Goal: Task Accomplishment & Management: Manage account settings

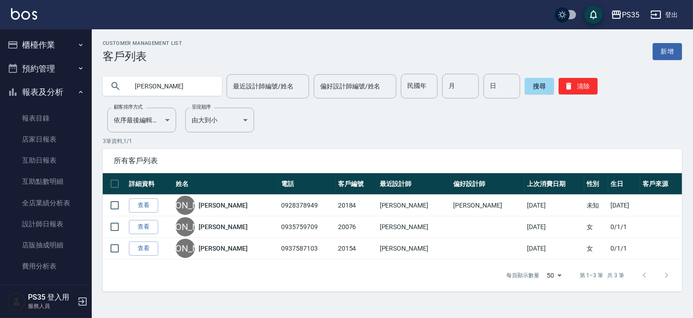
scroll to position [77, 0]
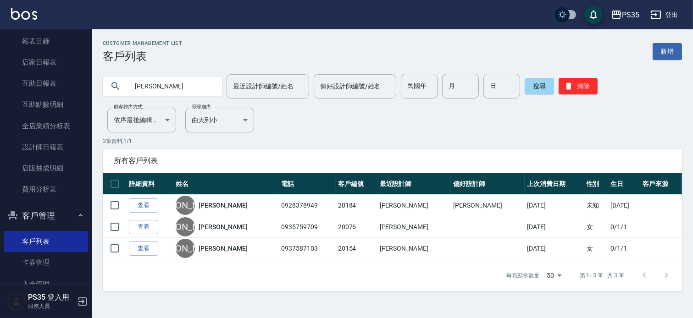
click at [399, 130] on div "Customer Management List 客戶列表 新增 詹 最近設計師編號/姓名 最近設計師編號/姓名 偏好設計師編號/姓名 偏好設計師編號/姓名 …" at bounding box center [392, 165] width 601 height 251
click at [150, 84] on input "[PERSON_NAME]" at bounding box center [171, 86] width 86 height 25
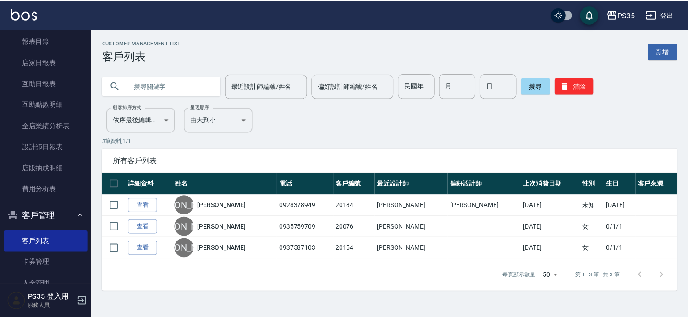
scroll to position [0, 0]
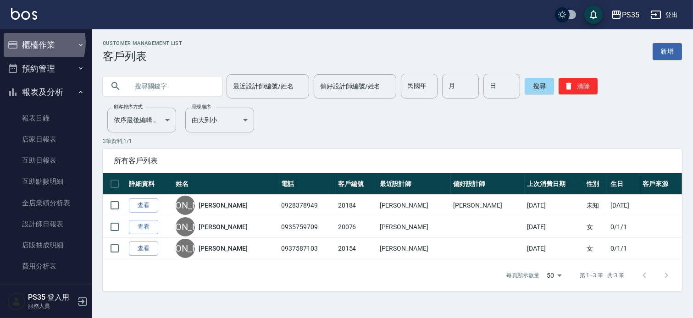
click at [33, 43] on button "櫃檯作業" at bounding box center [46, 45] width 84 height 24
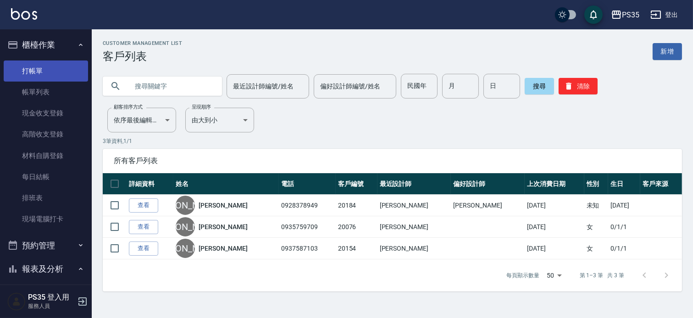
click at [40, 72] on link "打帳單" at bounding box center [46, 71] width 84 height 21
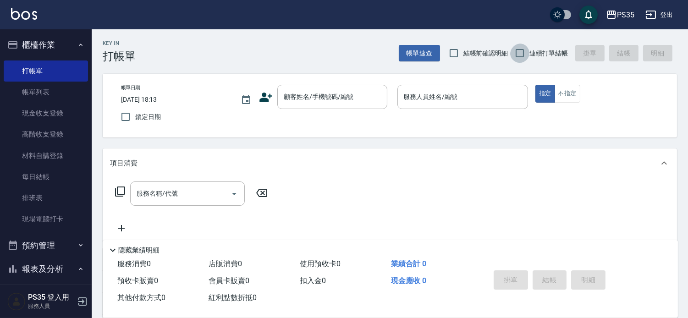
click at [513, 51] on input "連續打單結帳" at bounding box center [519, 53] width 19 height 19
checkbox input "true"
click at [305, 93] on div "顧客姓名/手機號碼/編號 顧客姓名/手機號碼/編號" at bounding box center [332, 97] width 110 height 24
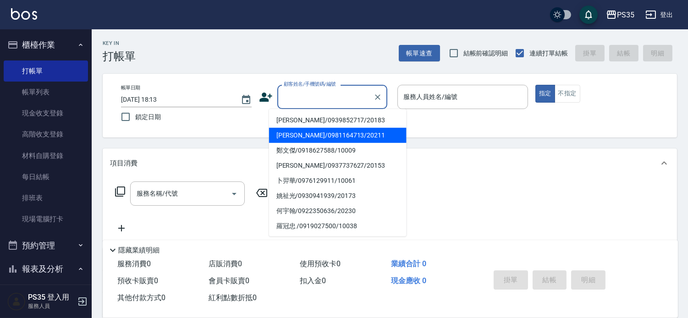
scroll to position [51, 0]
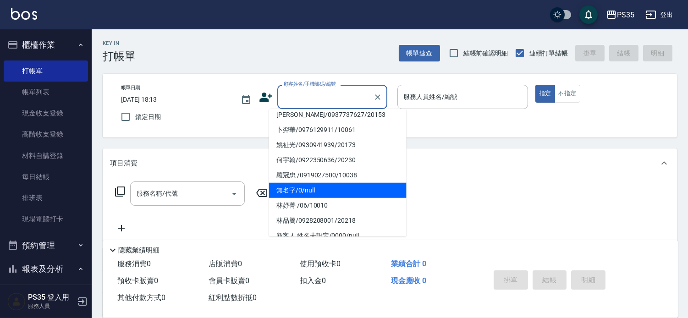
click at [313, 186] on li "無名字/0/null" at bounding box center [338, 190] width 138 height 15
type input "無名字/0/null"
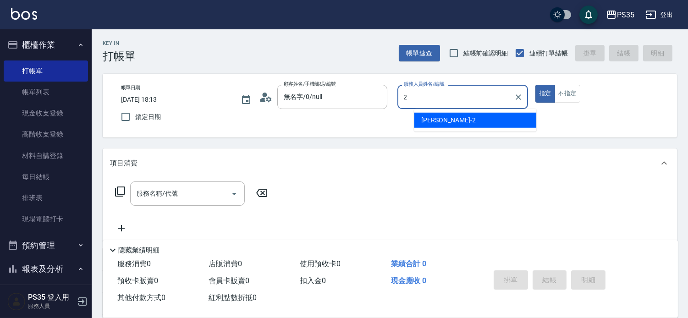
type input "[PERSON_NAME]-2"
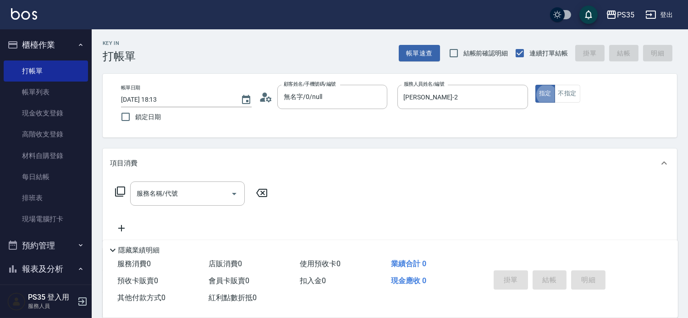
type button "true"
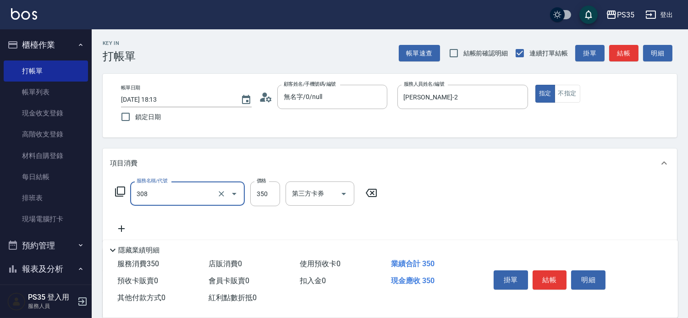
type input "洗+剪(308)"
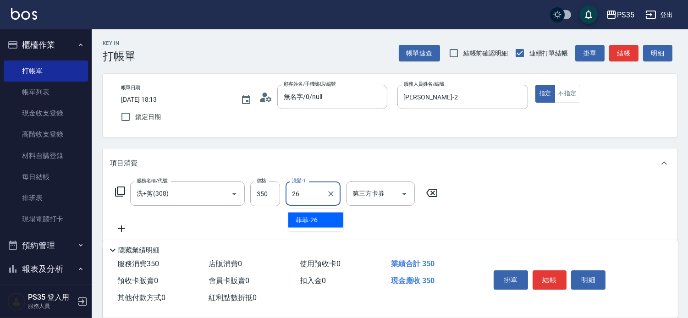
type input "菲菲-26"
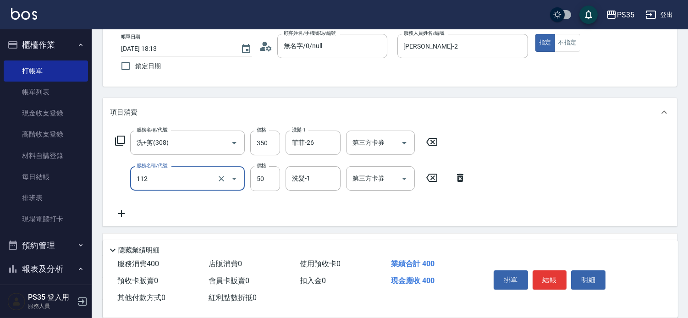
type input "精油50(112)"
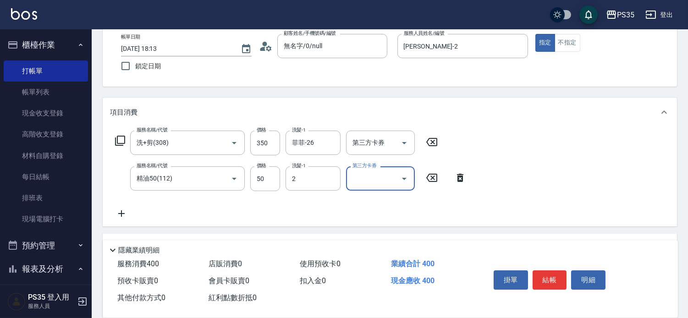
type input "[PERSON_NAME]-2"
click at [555, 270] on button "結帳" at bounding box center [550, 279] width 34 height 19
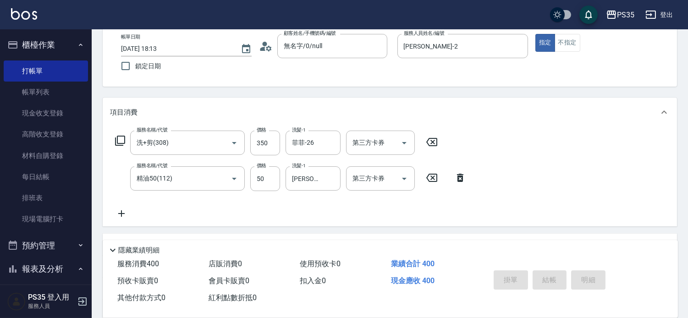
type input "[DATE] 18:14"
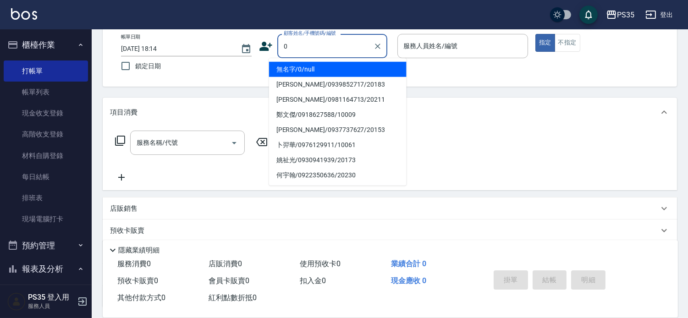
type input "無名字/0/null"
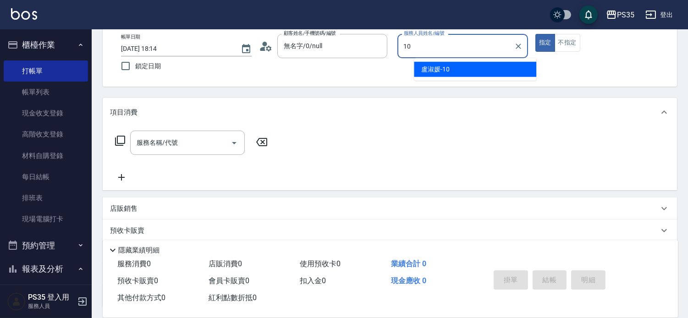
type input "盧淑媛-10"
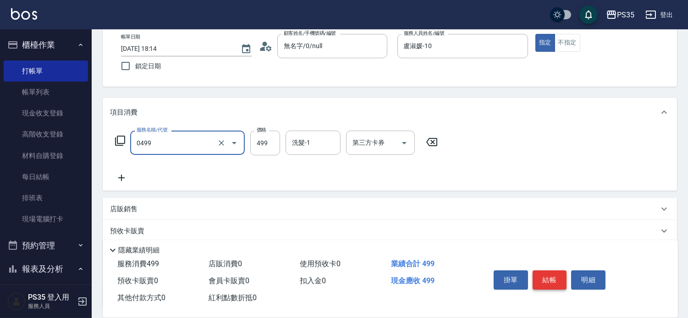
type input "[PERSON_NAME]499(0499)"
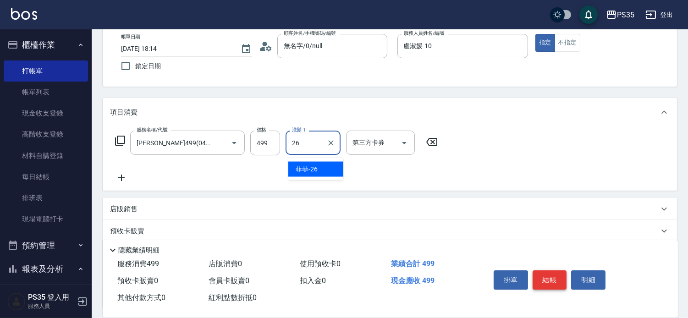
type input "菲菲-26"
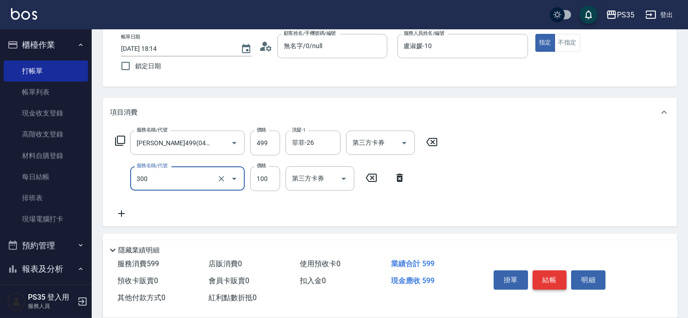
type input "剪髮(300)"
click at [555, 270] on button "結帳" at bounding box center [550, 279] width 34 height 19
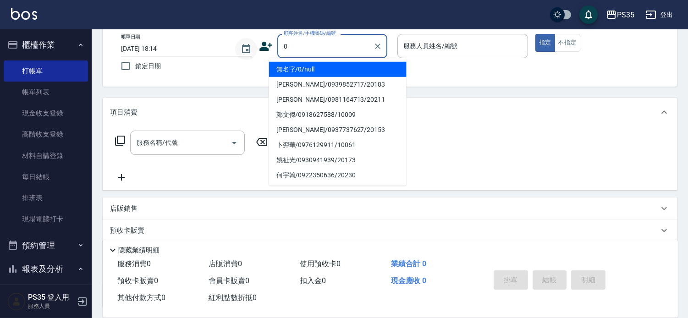
type input "無名字/0/null"
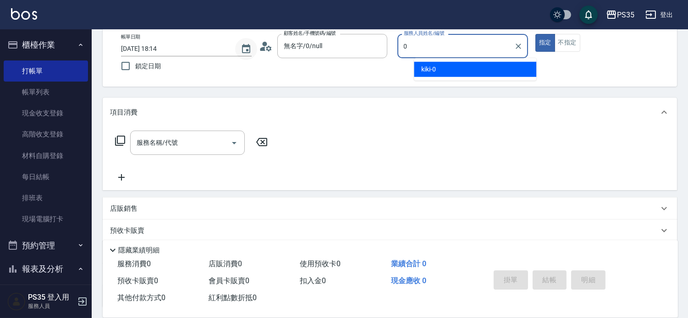
type input "kiki-0"
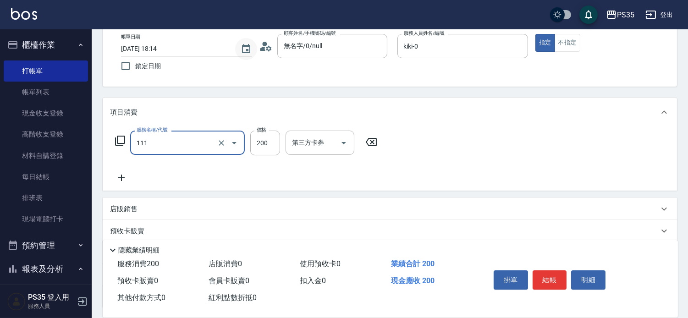
type input "200(111)"
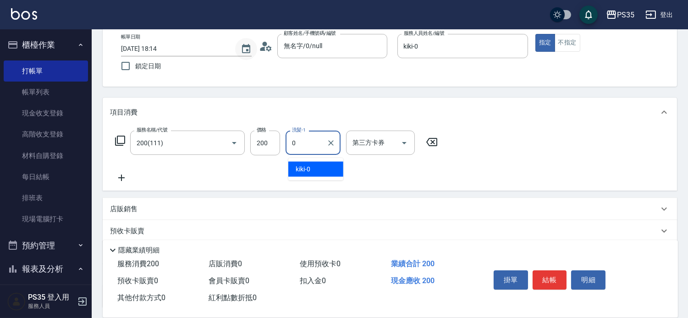
type input "kiki-0"
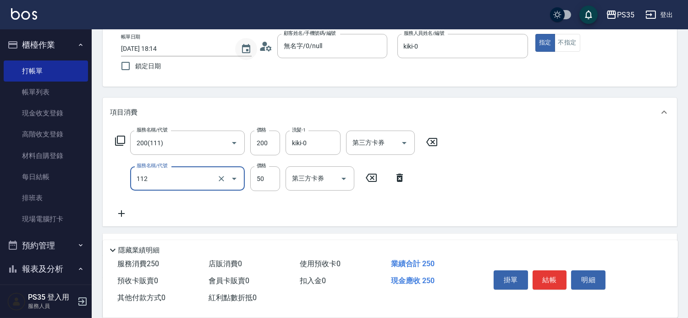
type input "精油50(112)"
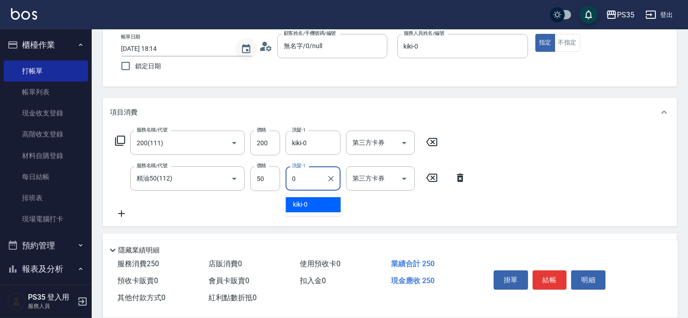
type input "kiki-0"
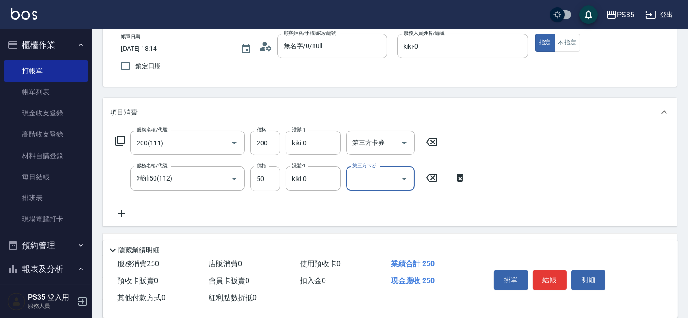
click at [558, 270] on button "結帳" at bounding box center [550, 279] width 34 height 19
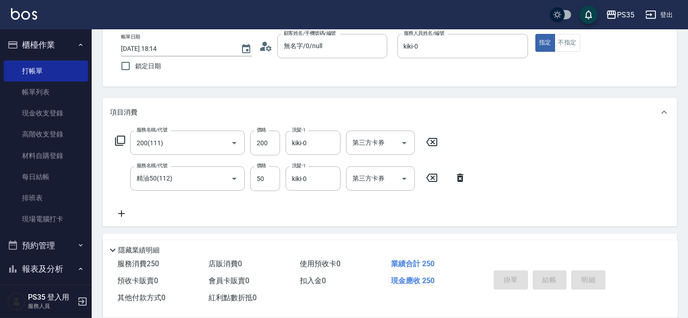
type input "[DATE] 18:16"
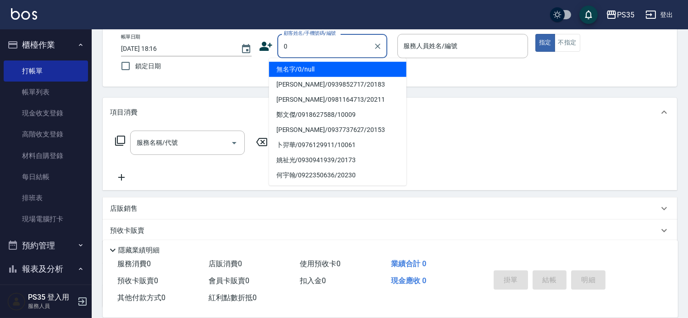
type input "0"
type input "1"
type input "無名字/0/null"
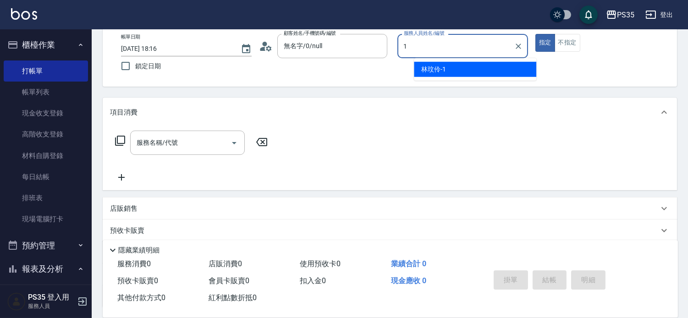
type input "林玟伶-1"
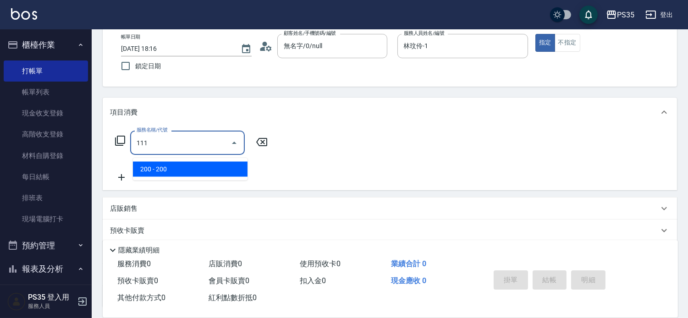
type input "200(111)"
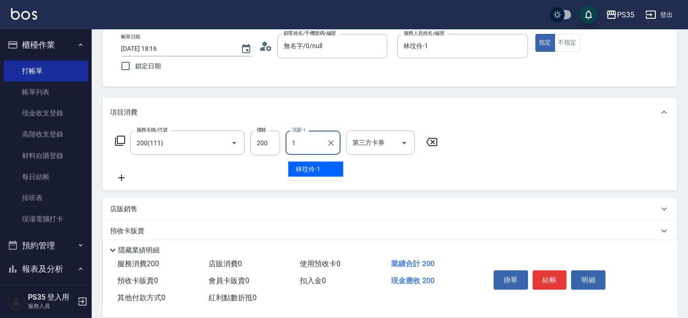
type input "林玟伶-1"
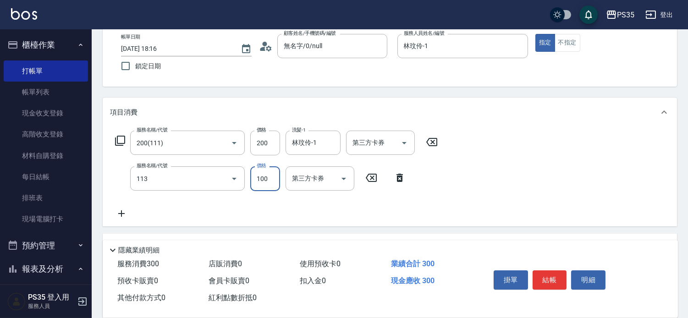
type input "瞬護100(113)"
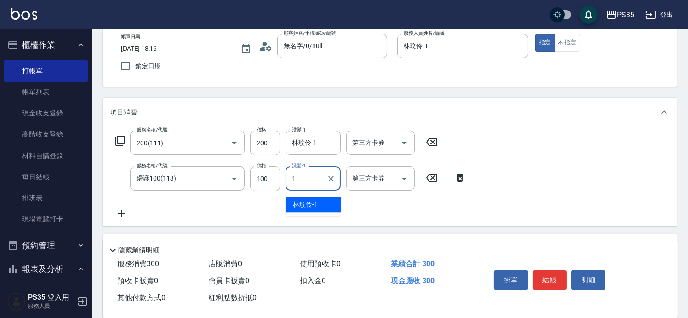
type input "林玟伶-1"
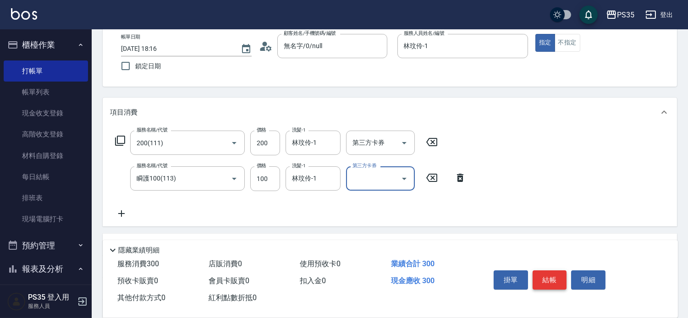
click at [548, 273] on button "結帳" at bounding box center [550, 279] width 34 height 19
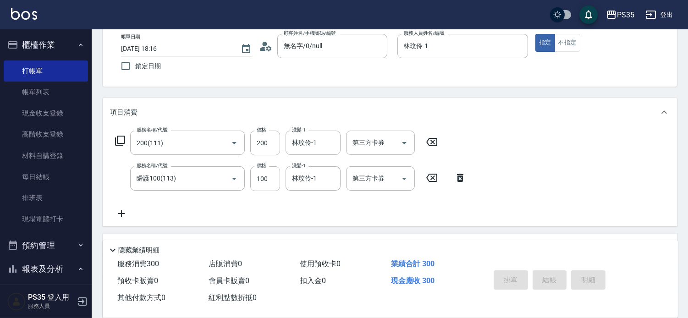
type input "[DATE] 18:17"
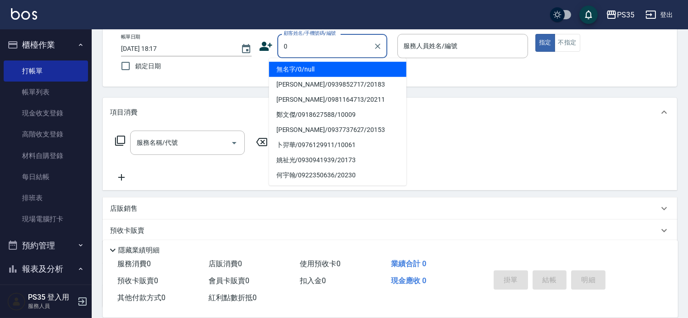
type input "無名字/0/null"
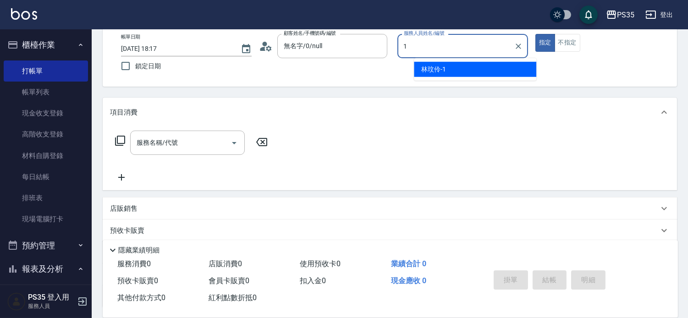
type input "林玟伶-1"
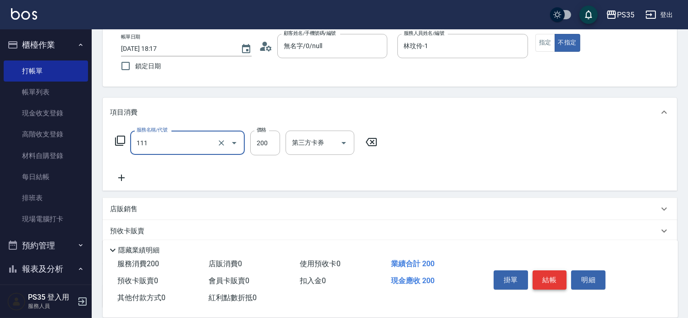
type input "200(111)"
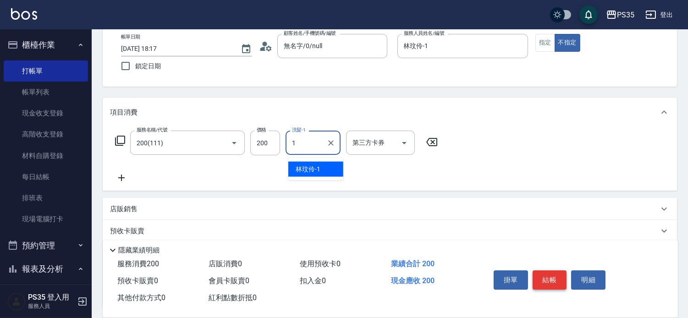
type input "林玟伶-1"
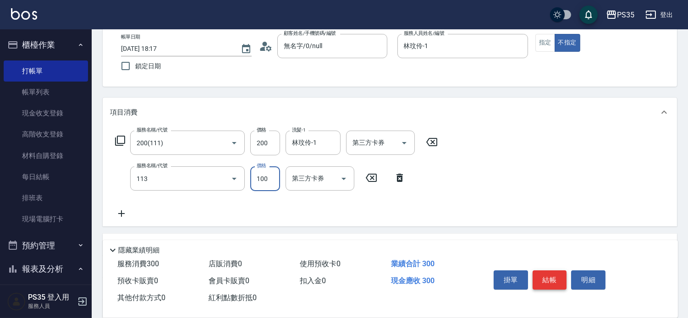
type input "瞬護100(113)"
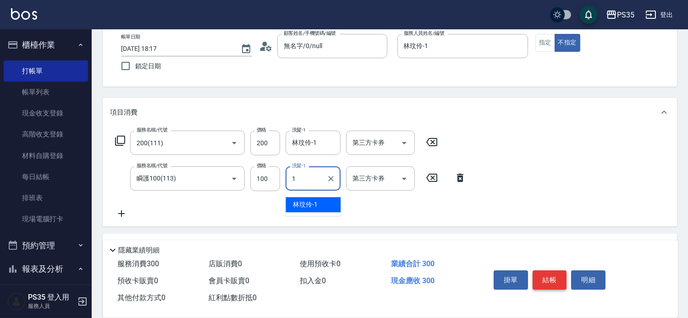
type input "林玟伶-1"
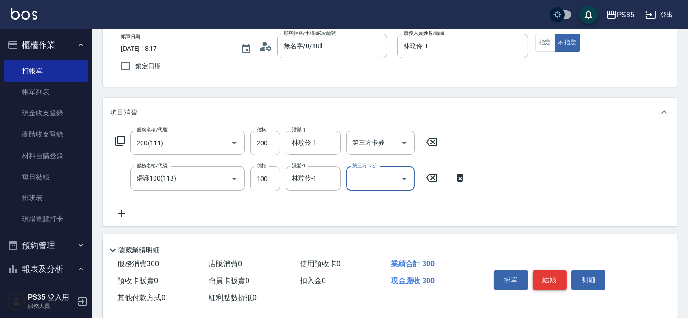
click at [548, 273] on button "結帳" at bounding box center [550, 279] width 34 height 19
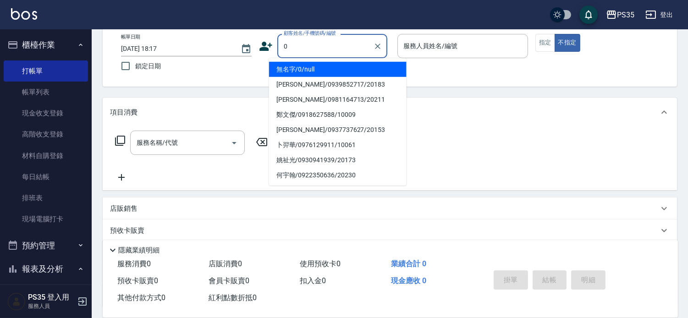
type input "0"
type input "無名字/0/null"
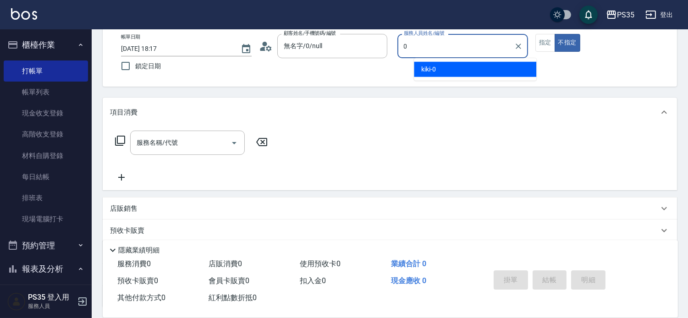
type input "0"
type button "false"
type input "kiki-0"
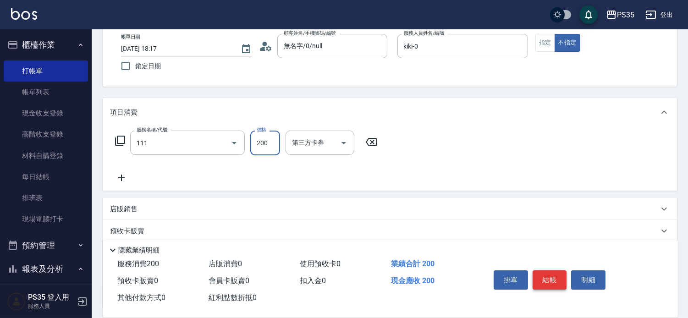
type input "200(111)"
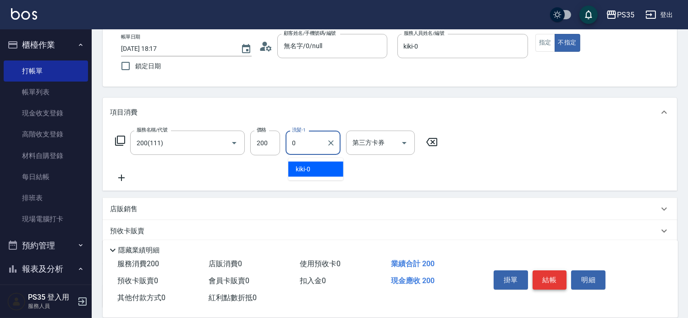
type input "kiki-0"
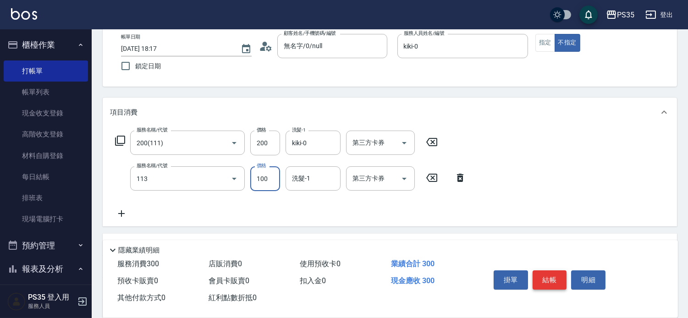
type input "瞬護100(113)"
type input "kiki-0"
click at [548, 273] on button "結帳" at bounding box center [550, 279] width 34 height 19
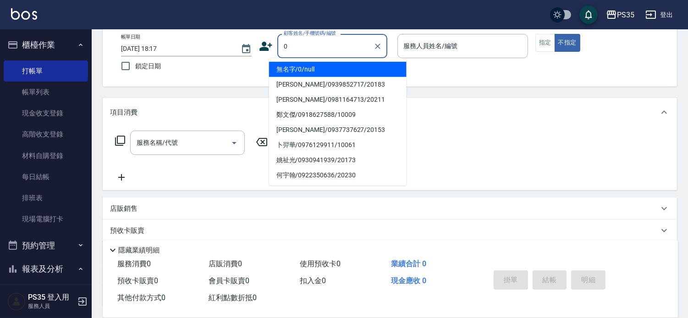
type input "無名字/0/null"
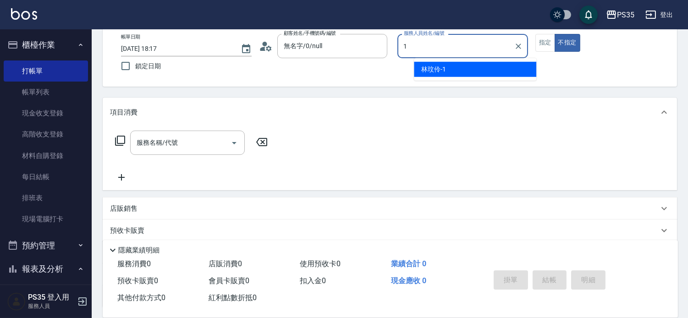
type input "林玟伶-1"
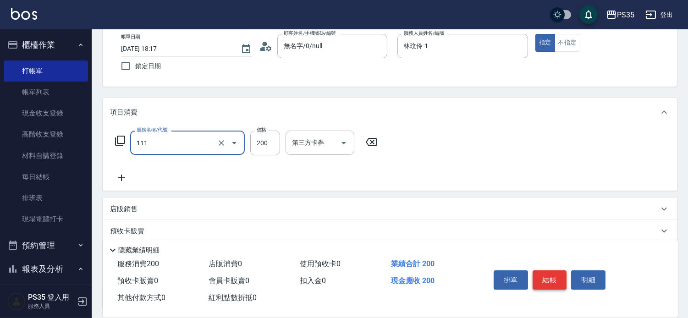
type input "200(111)"
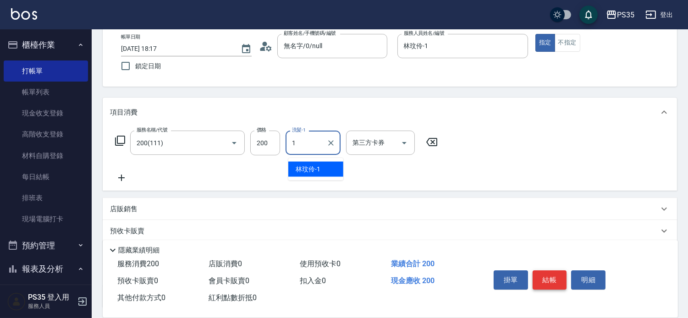
type input "林玟伶-1"
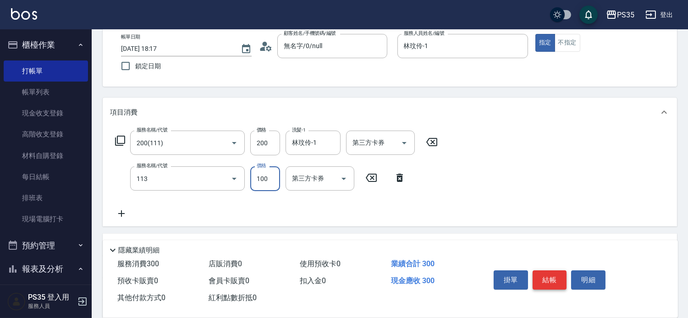
type input "瞬護100(113)"
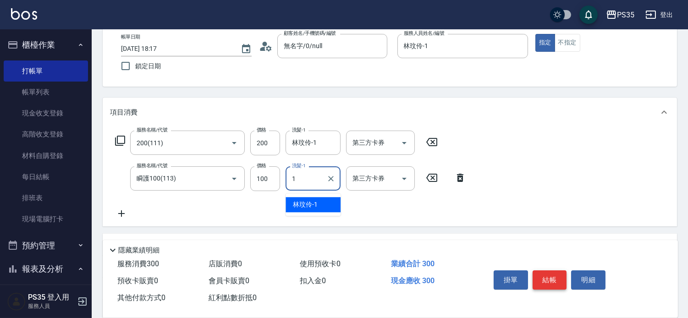
type input "林玟伶-1"
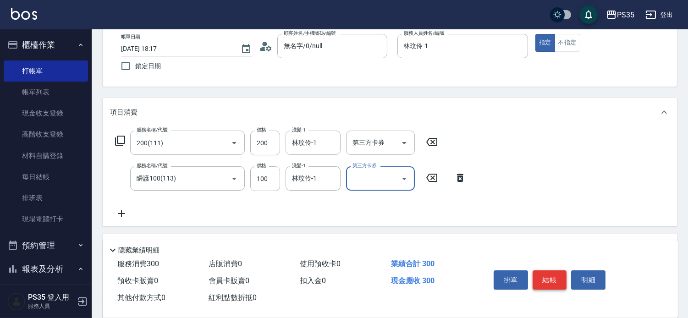
click at [548, 273] on button "結帳" at bounding box center [550, 279] width 34 height 19
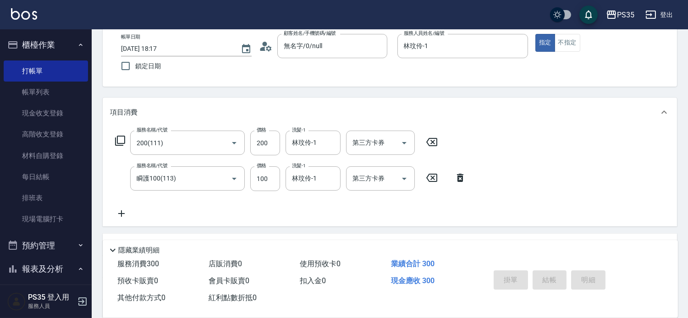
type input "[DATE] 18:18"
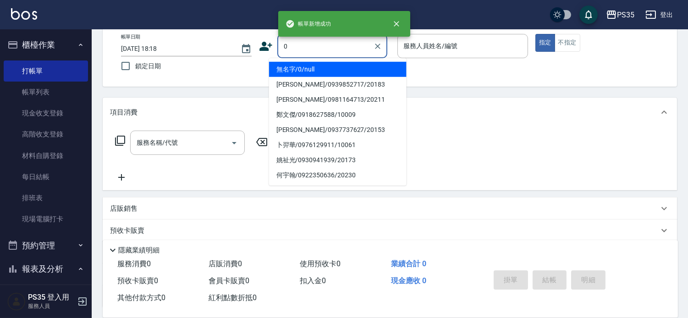
type input "0"
type input "2"
type input "無名字/0/null"
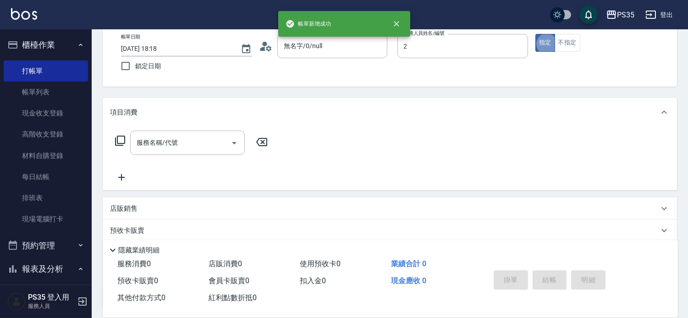
type input "[PERSON_NAME]-2"
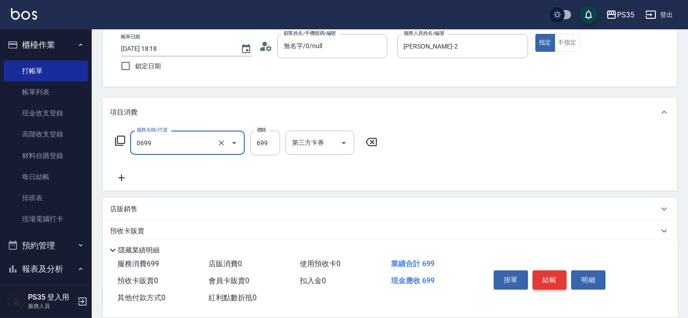
type input "精油SPA(0699)"
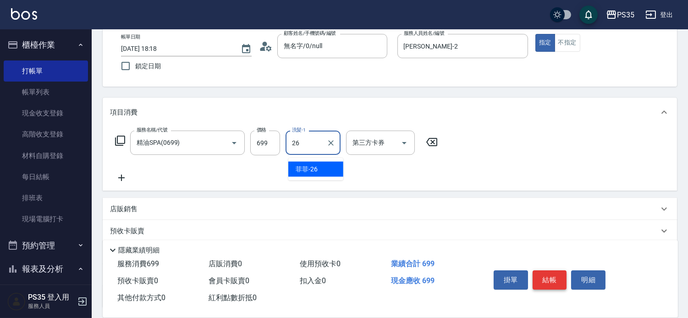
type input "菲菲-26"
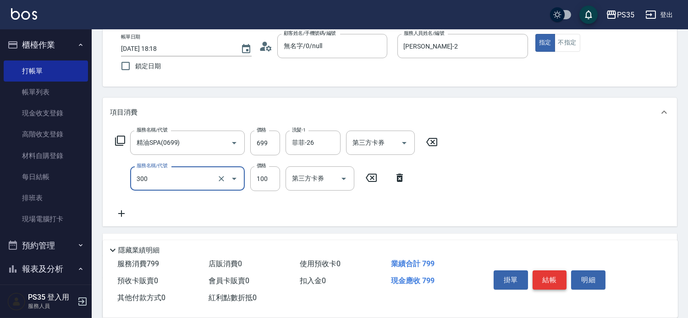
type input "剪髮(300)"
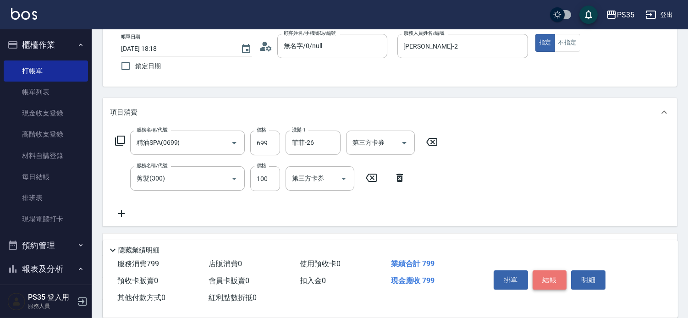
click at [548, 273] on button "結帳" at bounding box center [550, 279] width 34 height 19
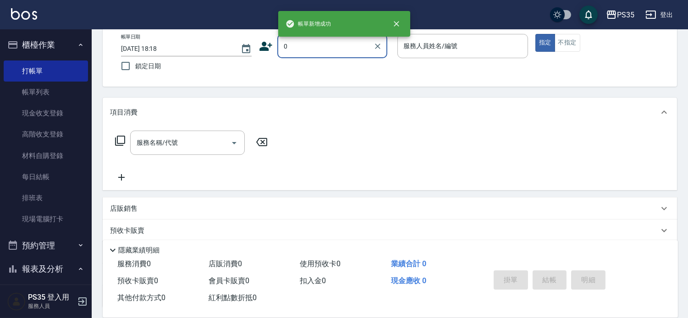
type input "無名字/0/null"
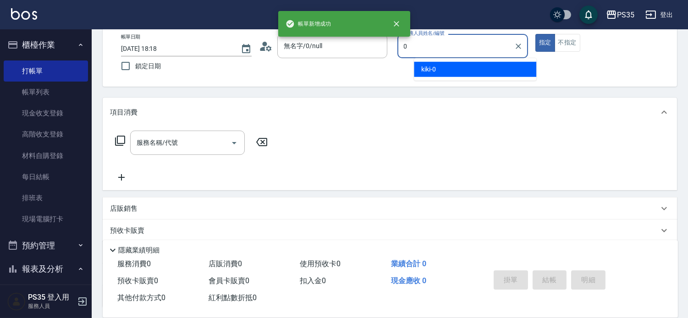
type input "kiki-0"
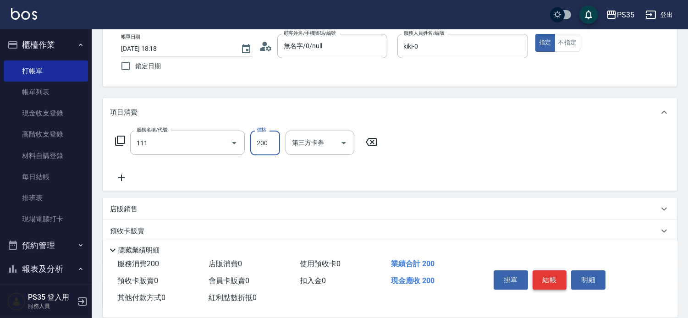
type input "200(111)"
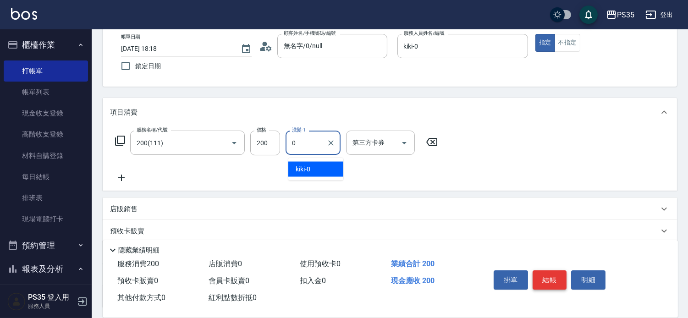
type input "kiki-0"
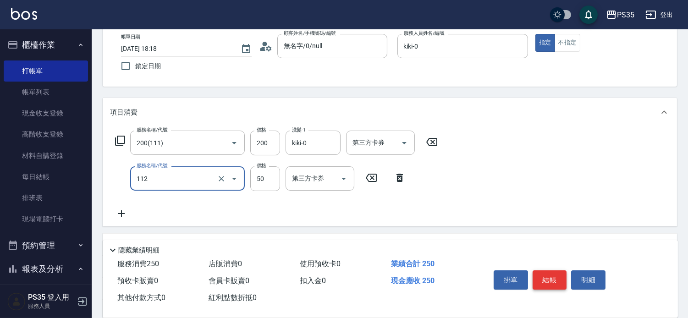
type input "精油50(112)"
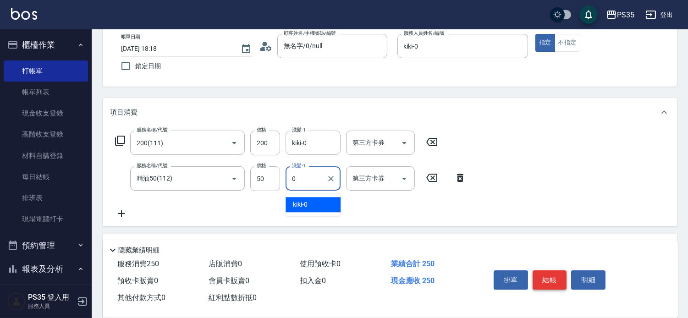
type input "kiki-0"
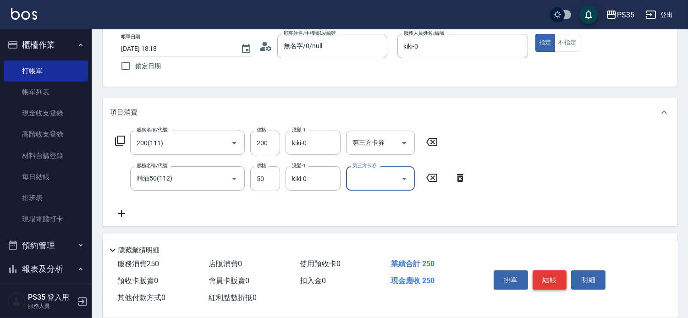
click at [548, 273] on button "結帳" at bounding box center [550, 279] width 34 height 19
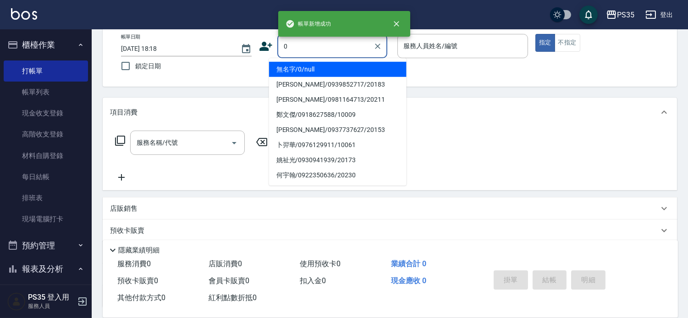
type input "0"
type input "2"
type input "無名字/0/null"
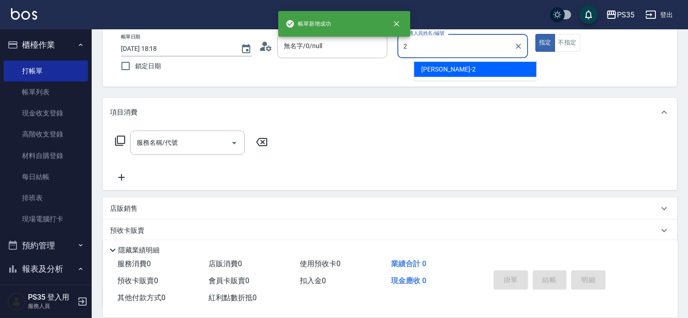
type input "[PERSON_NAME]-2"
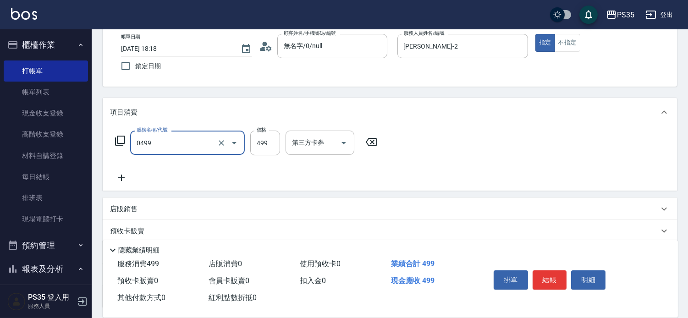
type input "[PERSON_NAME]499(0499)"
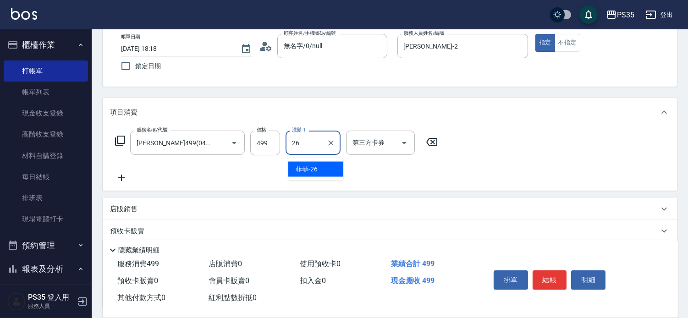
type input "菲菲-26"
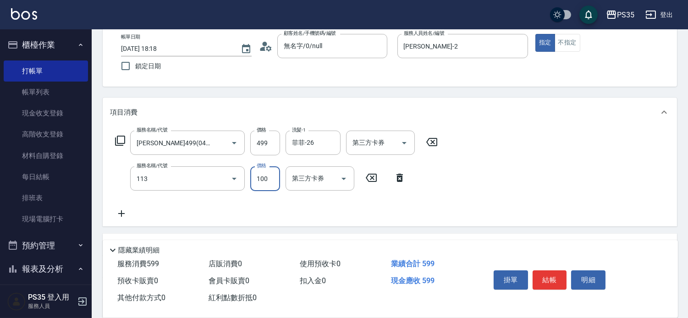
type input "瞬護100(113)"
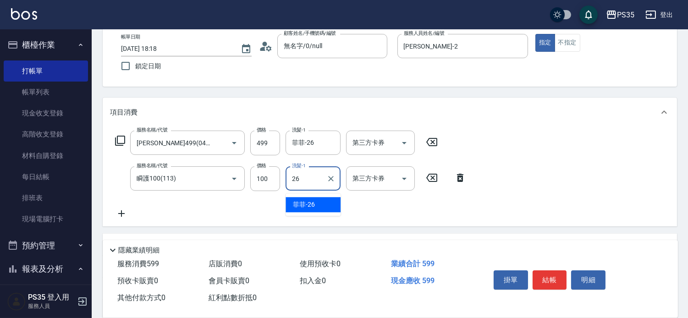
type input "菲菲-26"
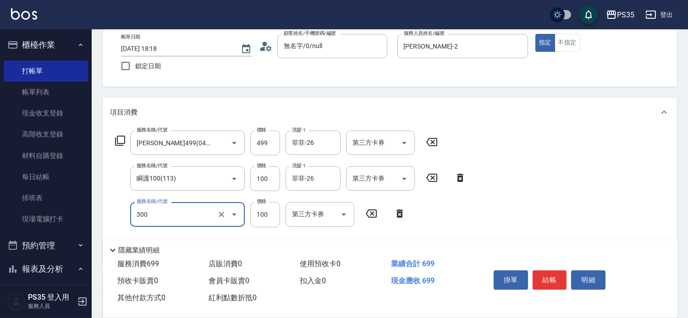
type input "剪髮(300)"
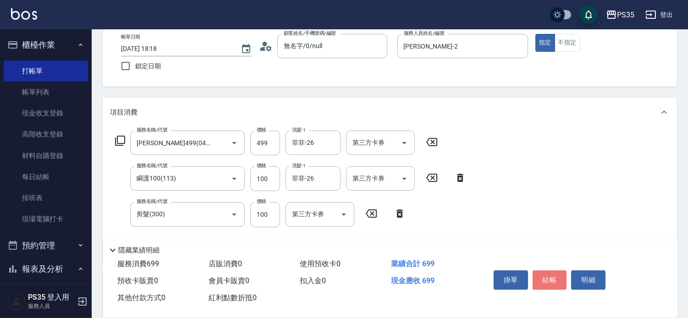
click at [548, 274] on button "結帳" at bounding box center [550, 279] width 34 height 19
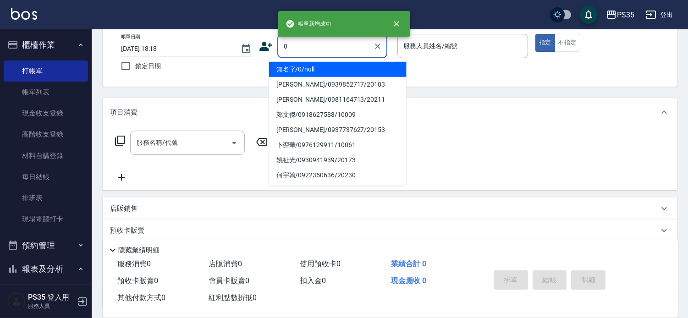
type input "0"
type input "2"
type input "無名字/0/null"
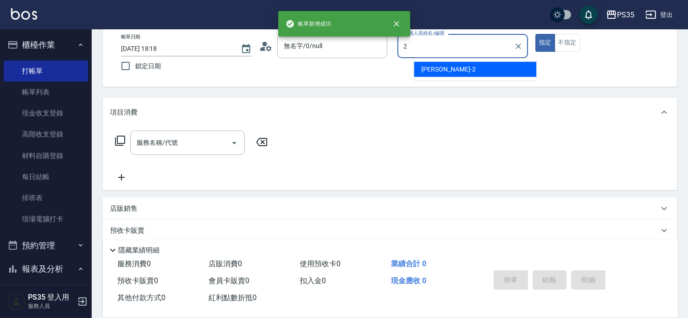
type input "[PERSON_NAME]-2"
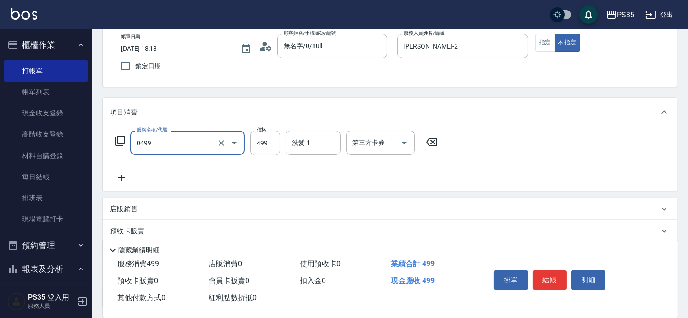
type input "[PERSON_NAME]499(0499)"
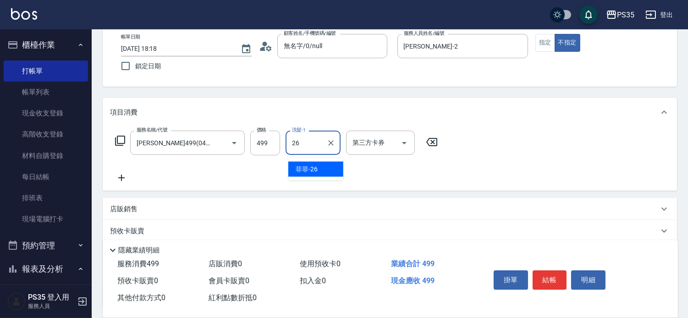
type input "菲菲-26"
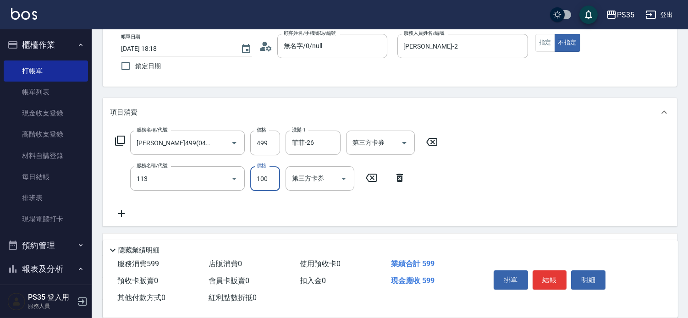
type input "瞬護100(113)"
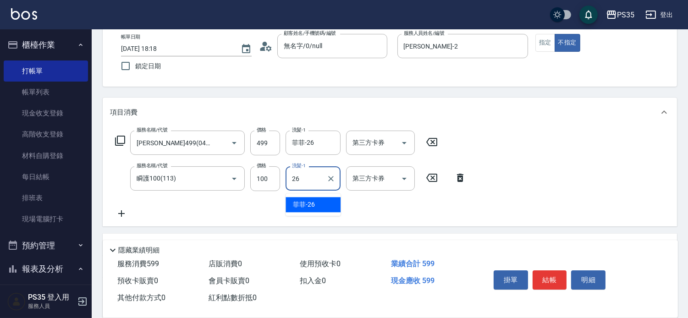
type input "菲菲-26"
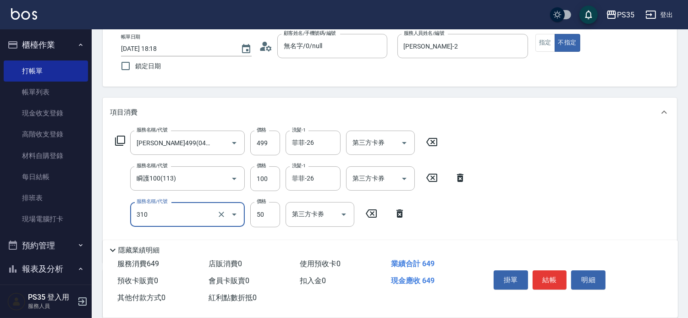
type input "剪瀏海(310)"
click at [548, 274] on button "結帳" at bounding box center [550, 279] width 34 height 19
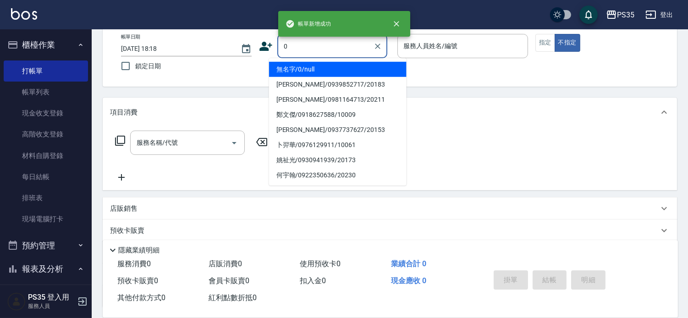
type input "無名字/0/null"
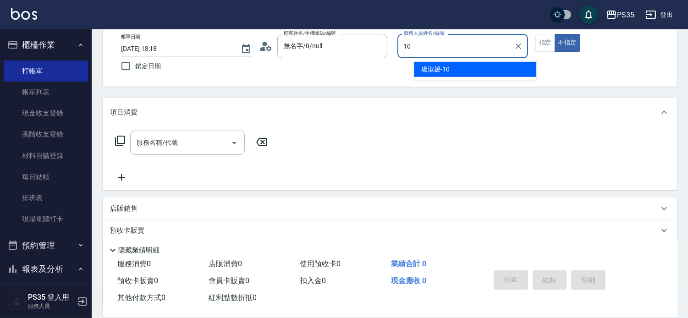
type input "盧淑媛-10"
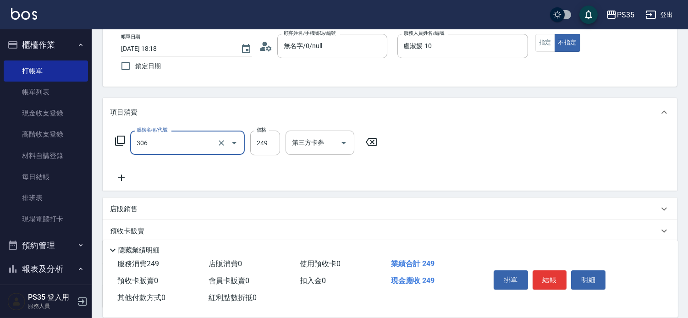
type input "剪髮(306)"
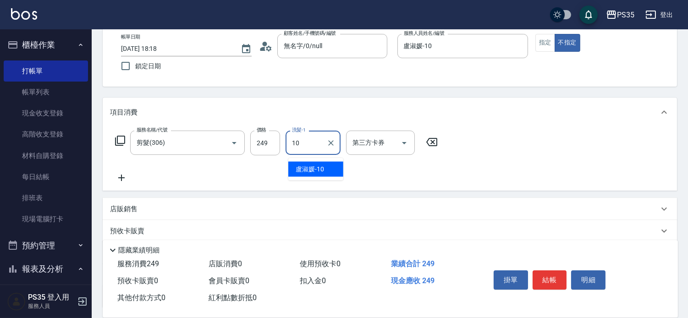
type input "盧淑媛-10"
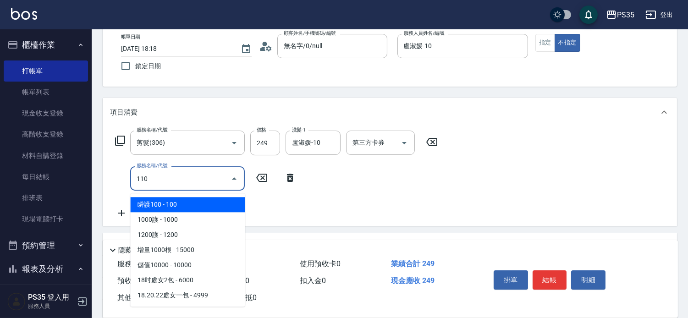
type input "潤絲(110)"
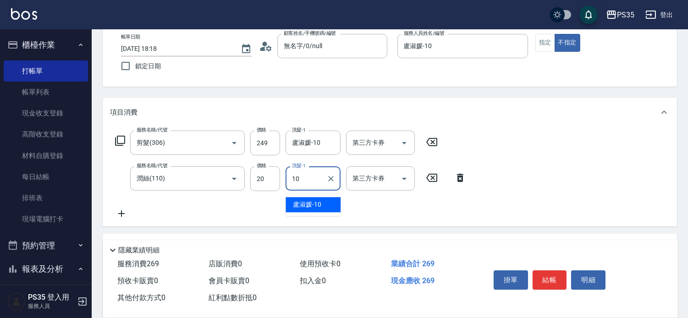
type input "盧淑媛-10"
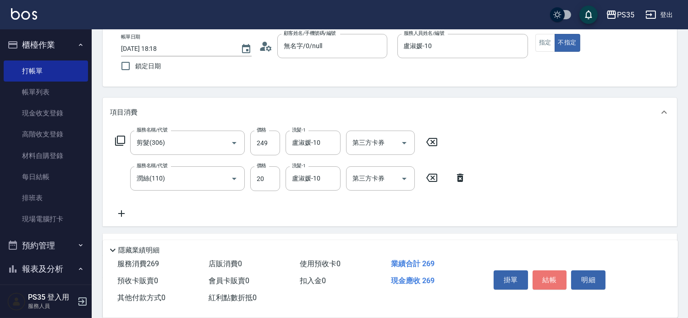
click at [548, 274] on button "結帳" at bounding box center [550, 279] width 34 height 19
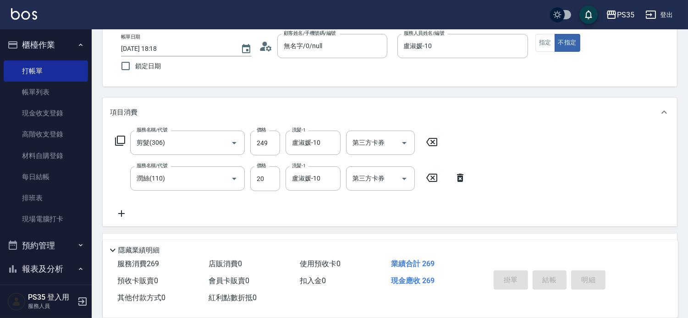
type input "[DATE] 18:19"
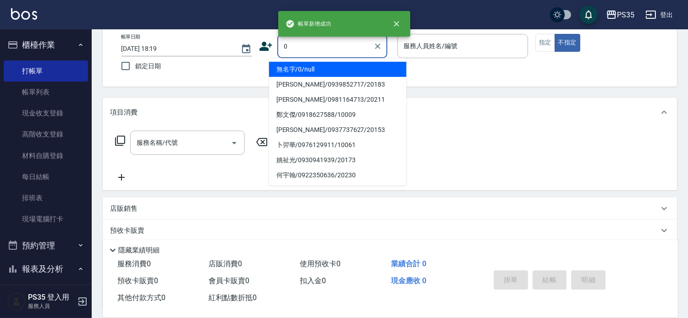
type input "0"
type input "1"
type input "無名字/0/null"
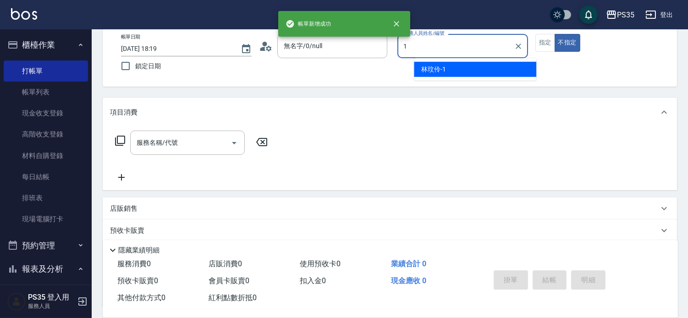
type input "林玟伶-1"
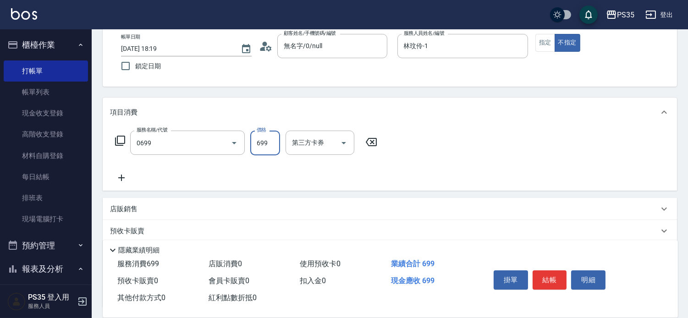
type input "精油SPA(0699)"
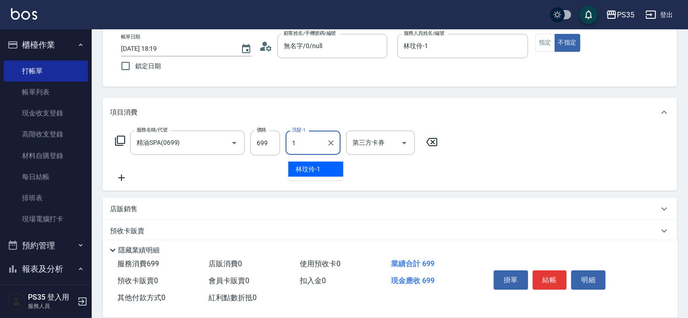
type input "林玟伶-1"
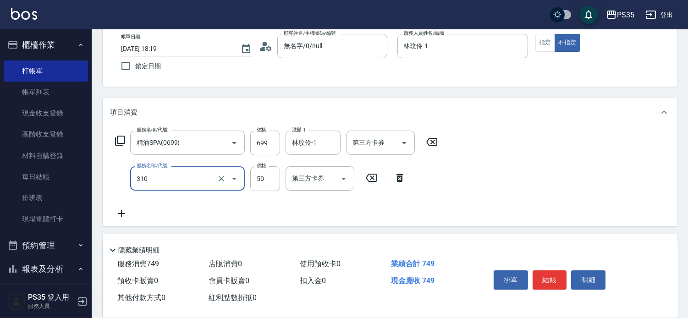
type input "剪瀏海(310)"
click at [548, 274] on button "結帳" at bounding box center [550, 279] width 34 height 19
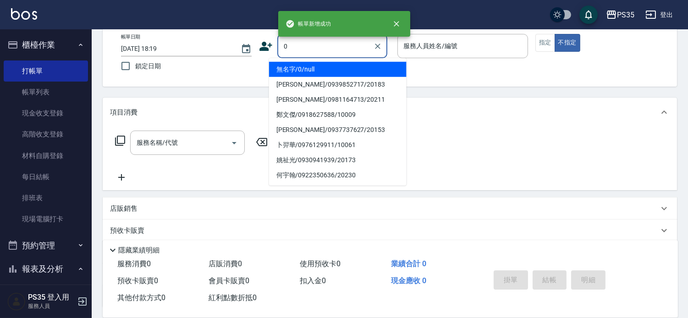
type input "0"
type input "1"
type input "無名字/0/null"
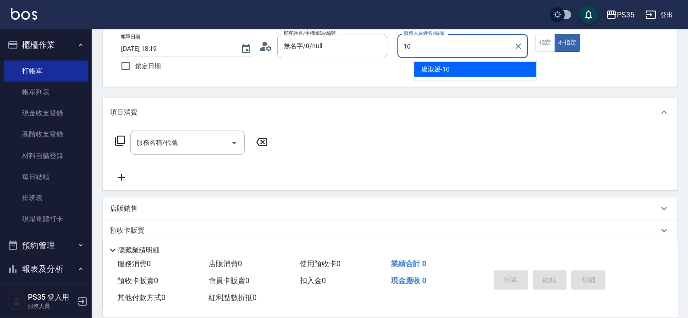
type input "盧淑媛-10"
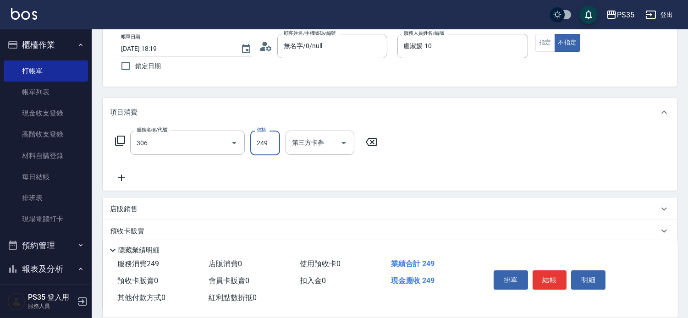
type input "剪髮(306)"
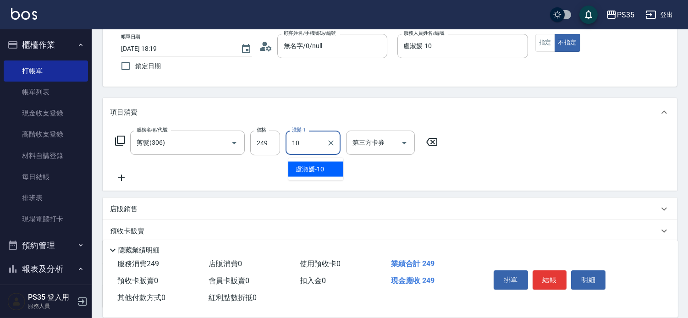
type input "盧淑媛-10"
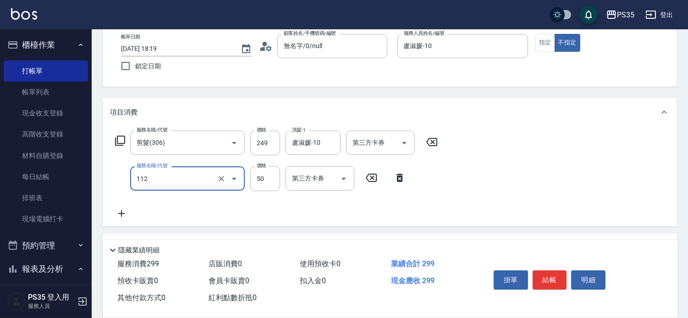
type input "精油50(112)"
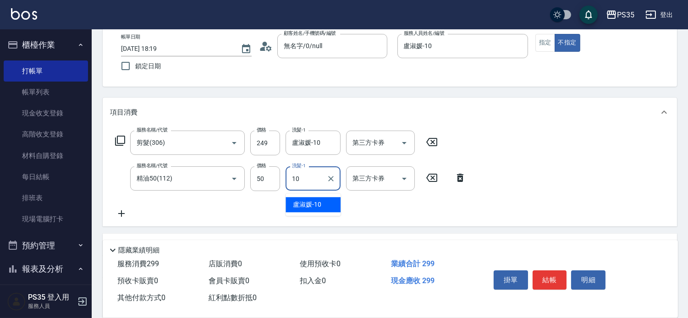
type input "盧淑媛-10"
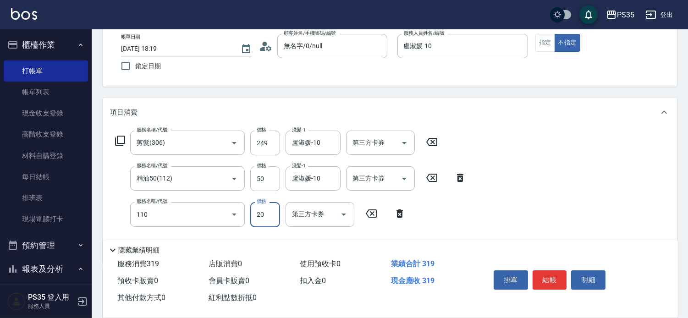
type input "潤絲(110)"
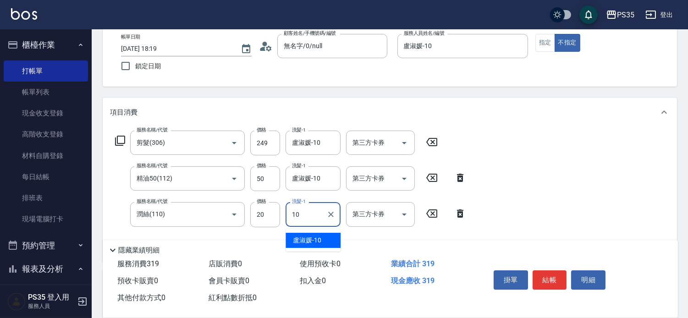
type input "盧淑媛-10"
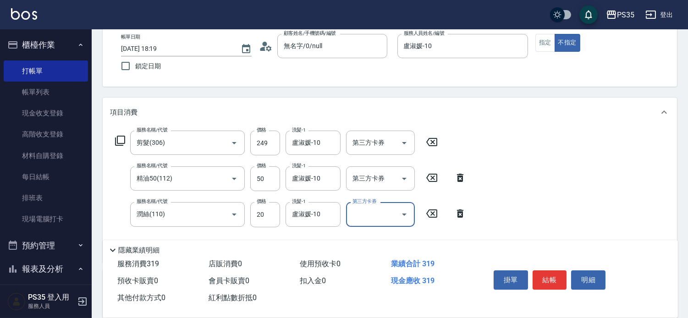
click at [548, 274] on button "結帳" at bounding box center [550, 279] width 34 height 19
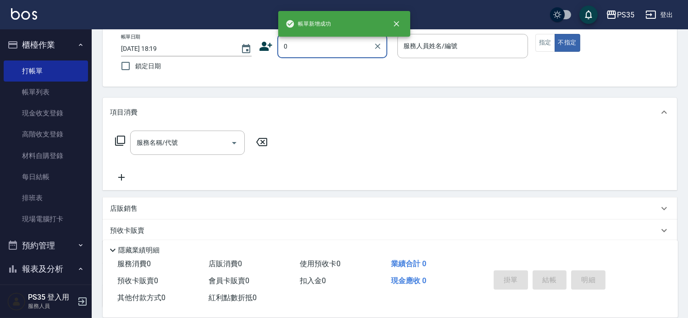
type input "0"
type input "1"
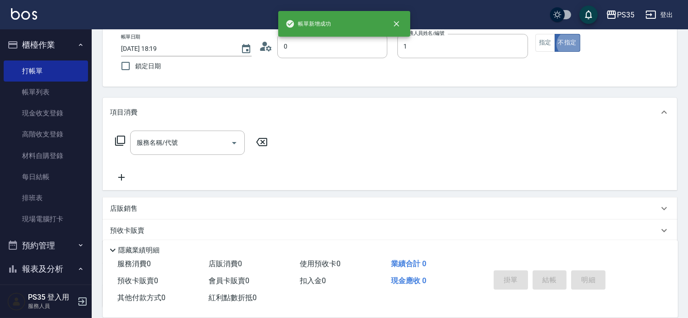
type input "無名字/0/null"
type input "林玟伶-1"
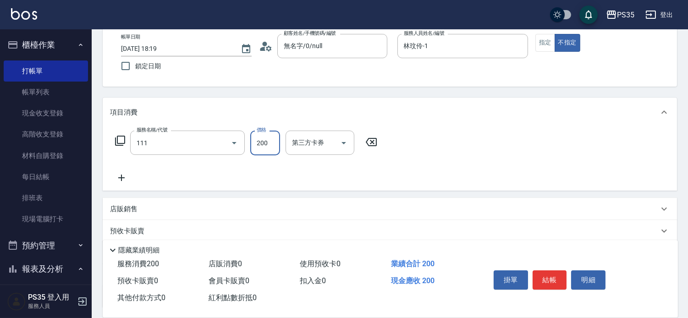
type input "200(111)"
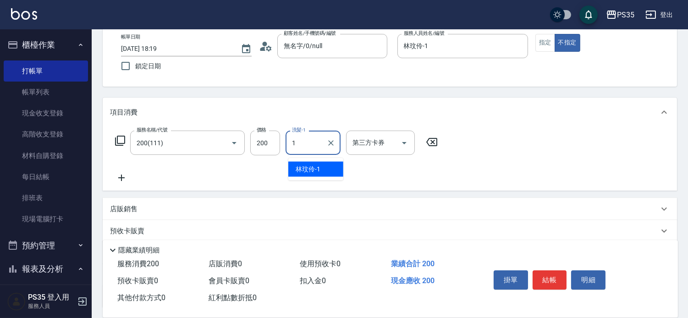
type input "林玟伶-1"
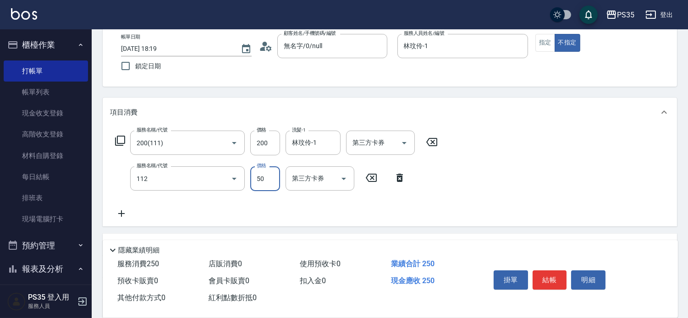
type input "精油50(112)"
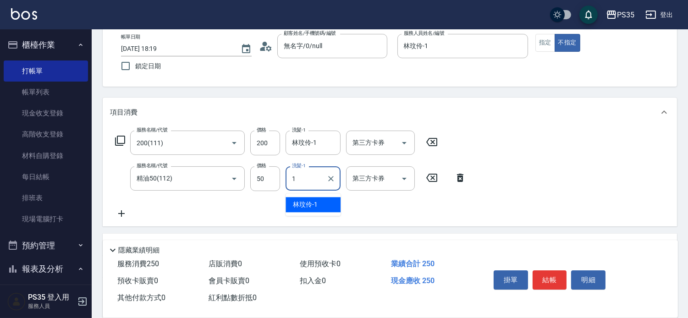
type input "林玟伶-1"
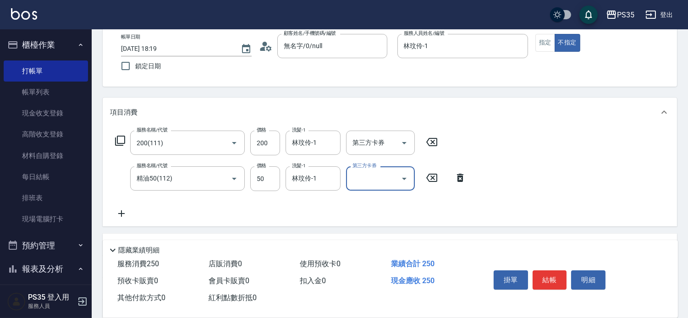
click at [548, 274] on button "結帳" at bounding box center [550, 279] width 34 height 19
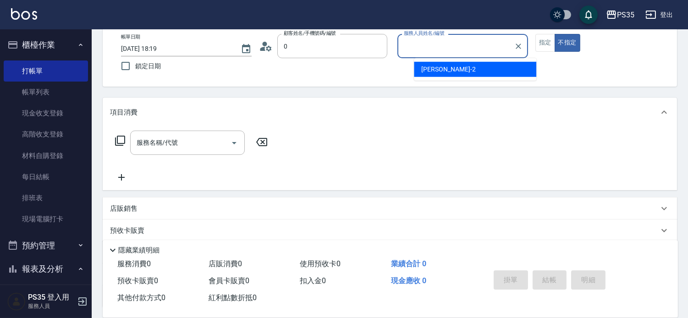
type input "無名字/0/null"
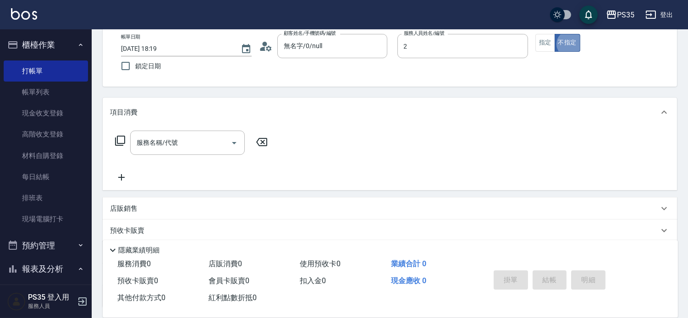
type input "[PERSON_NAME]-2"
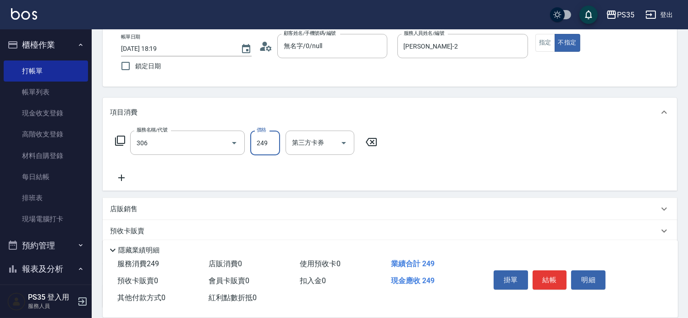
type input "剪髮(306)"
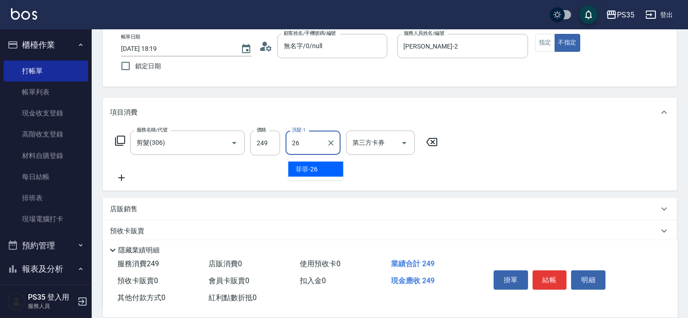
type input "菲菲-26"
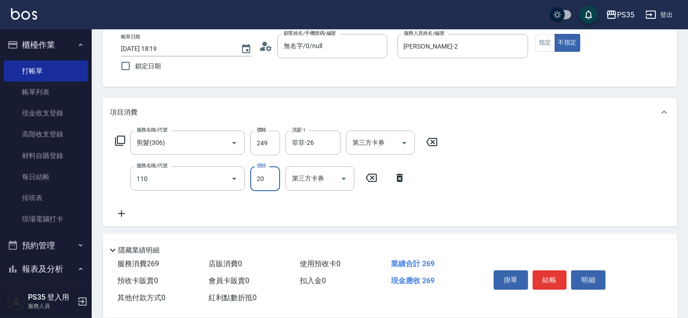
type input "潤絲(110)"
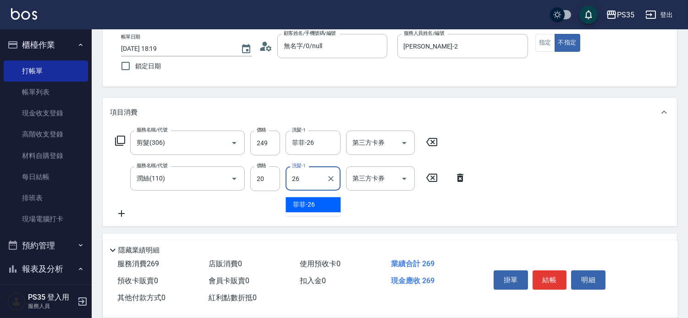
type input "菲菲-26"
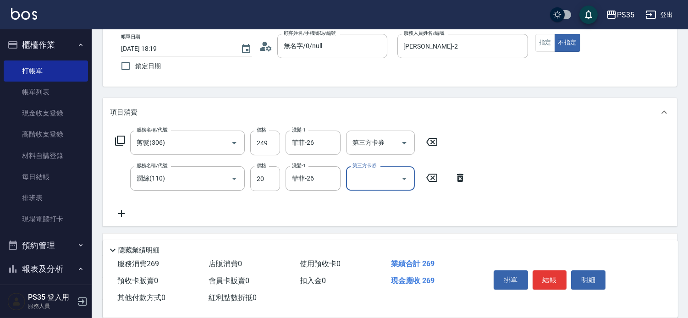
click at [548, 274] on button "結帳" at bounding box center [550, 279] width 34 height 19
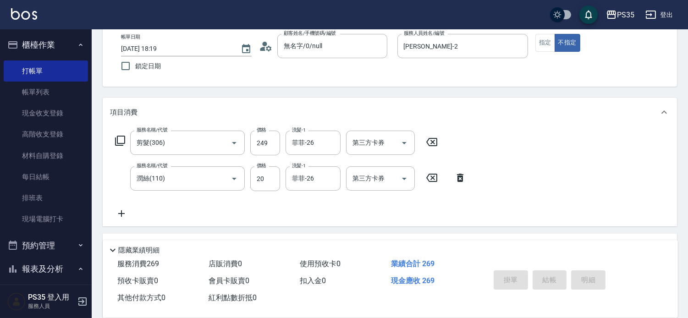
type input "[DATE] 18:20"
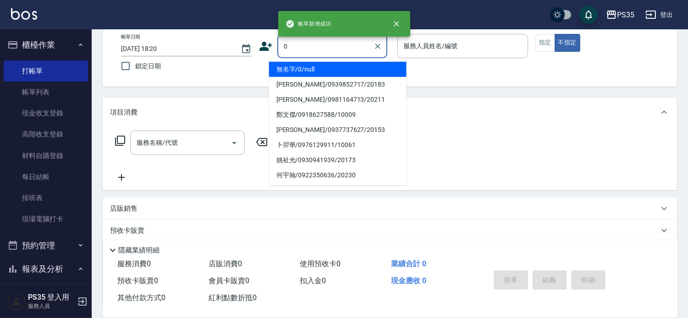
type input "0"
type input "無名字/0/null"
type input "kiki-0"
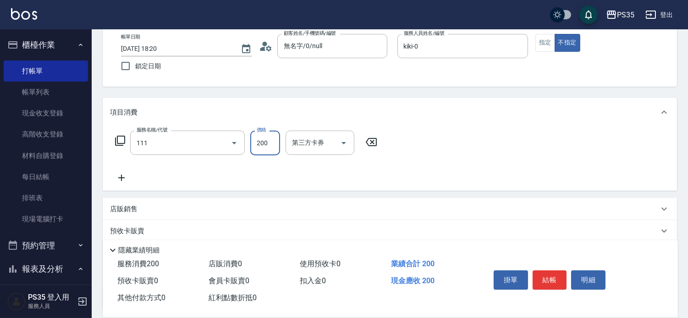
type input "200(111)"
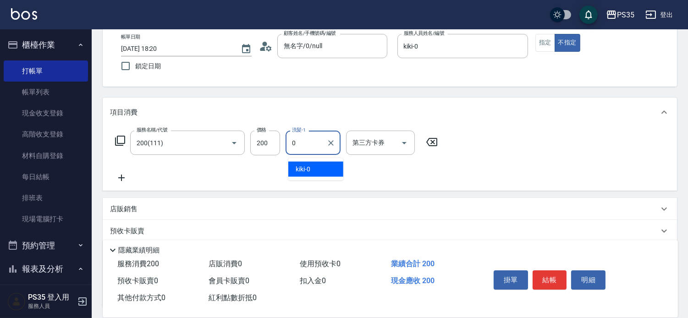
type input "kiki-0"
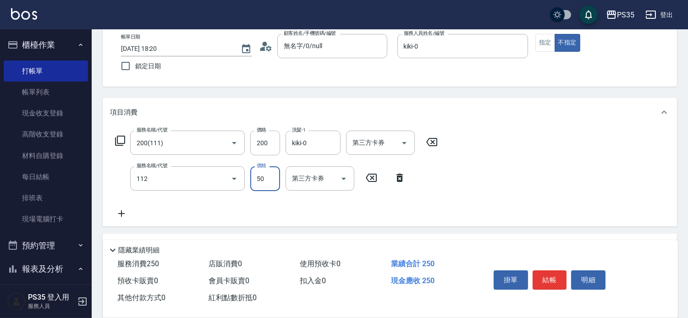
type input "精油50(112)"
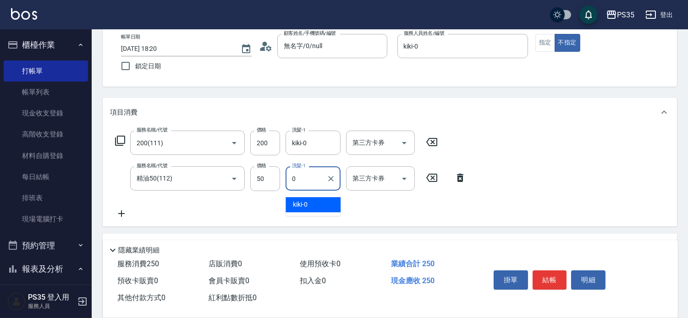
type input "kiki-0"
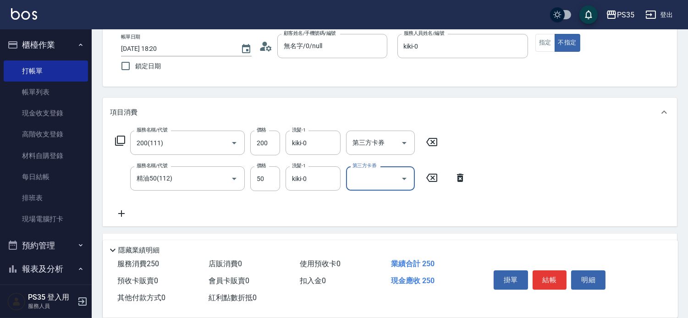
click at [548, 274] on button "結帳" at bounding box center [550, 279] width 34 height 19
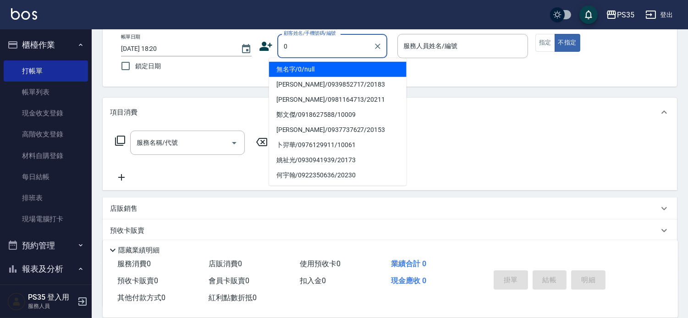
type input "0"
type input "無名字/0/null"
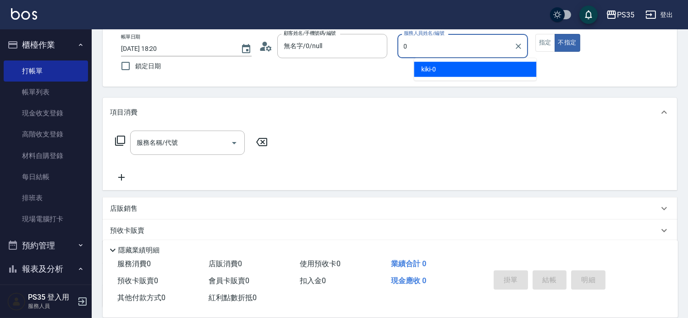
type input "kiki-0"
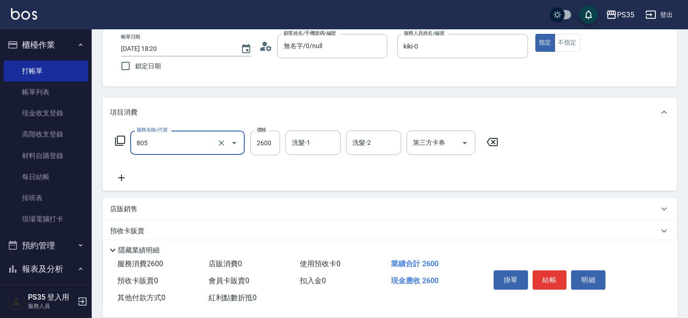
type input "染A(805)"
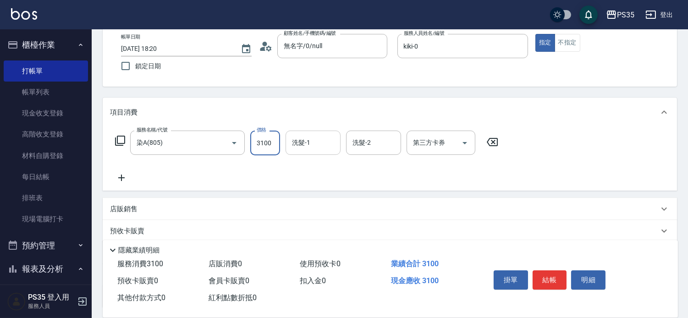
type input "3100"
click at [316, 146] on input "洗髮-1" at bounding box center [313, 143] width 47 height 16
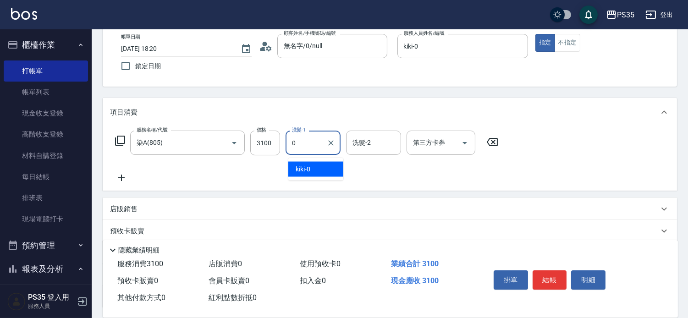
type input "kiki-0"
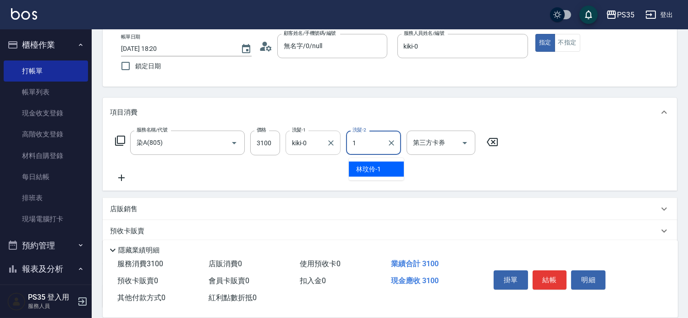
type input "林玟伶-1"
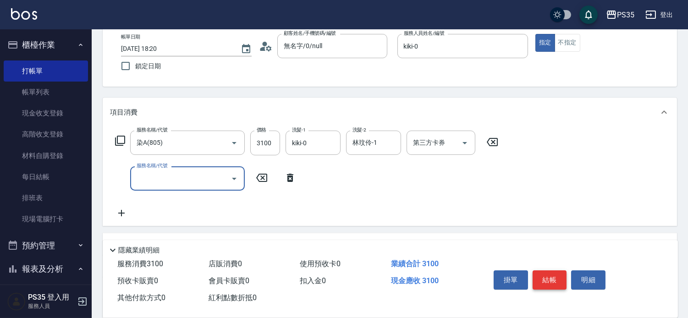
click at [560, 270] on button "結帳" at bounding box center [550, 279] width 34 height 19
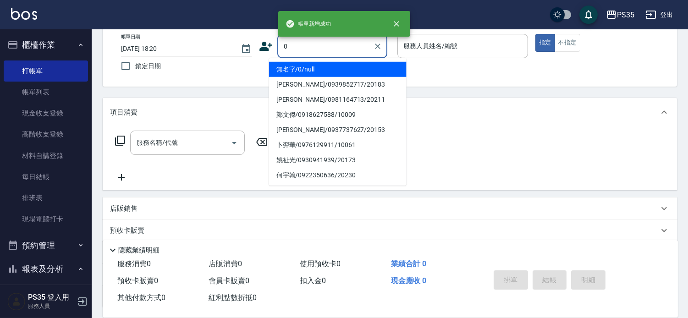
type input "0"
type input "1"
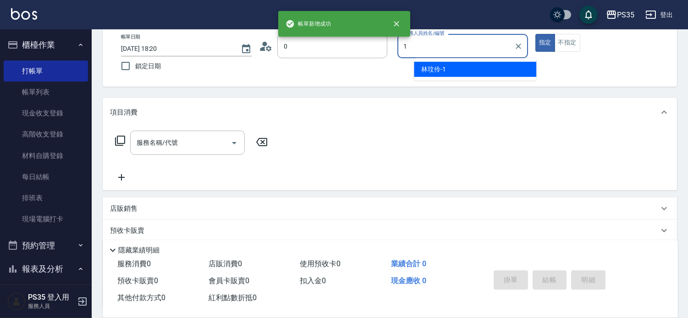
type input "無名字/0/null"
type input "盧淑媛-10"
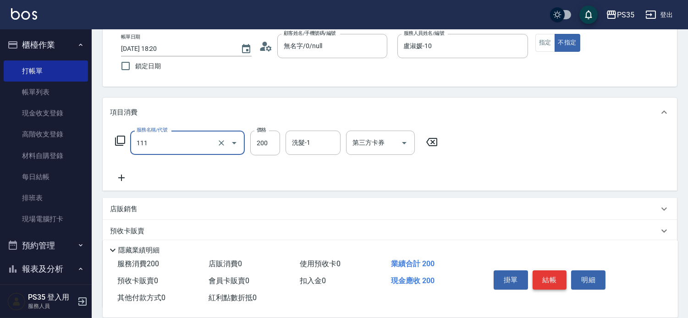
type input "200(111)"
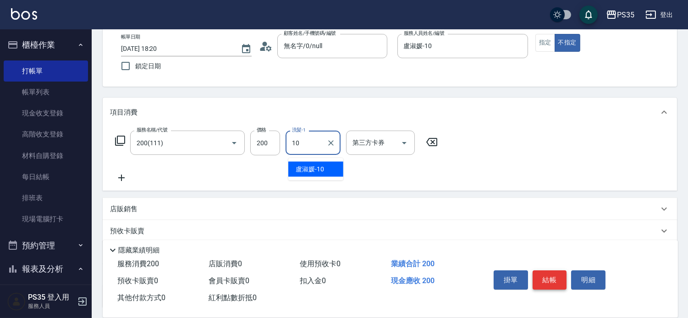
type input "盧淑媛-10"
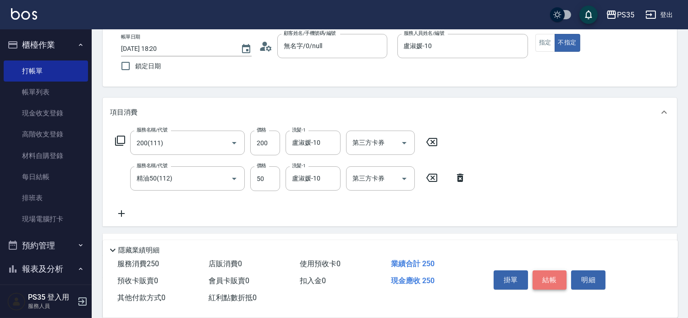
click at [559, 270] on button "結帳" at bounding box center [550, 279] width 34 height 19
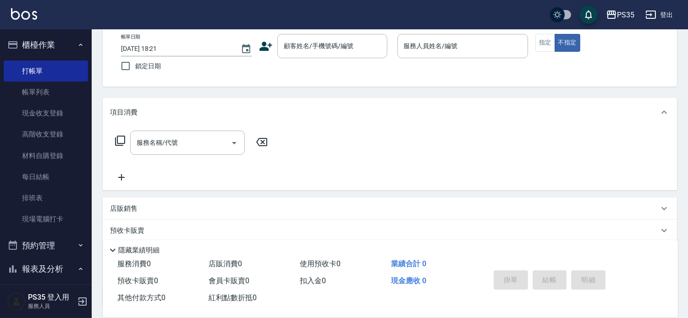
click at [395, 196] on div "項目消費 服務名稱/代號 服務名稱/代號 店販銷售 服務人員姓名/編號 服務人員姓名/編號 商品代號/名稱 商品代號/名稱 預收卡販賣 卡券名稱/代號 卡券名…" at bounding box center [390, 203] width 574 height 210
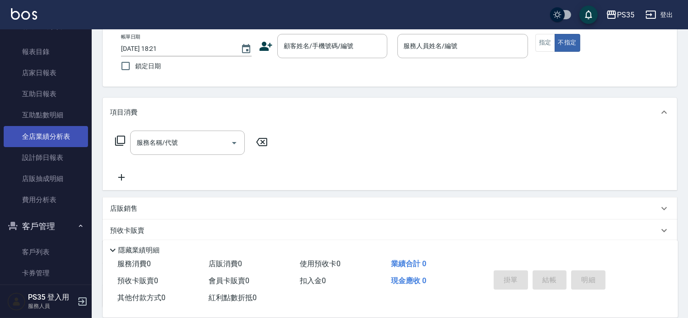
scroll to position [254, 0]
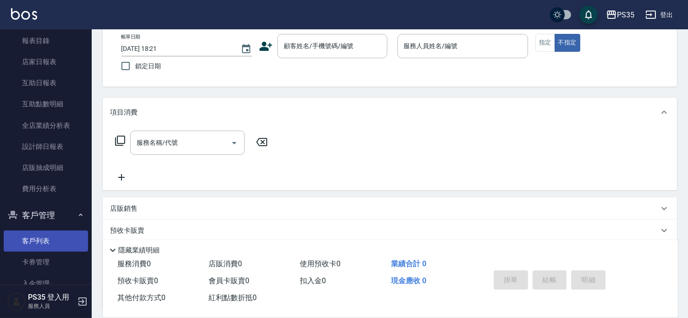
click at [49, 232] on link "客戶列表" at bounding box center [46, 241] width 84 height 21
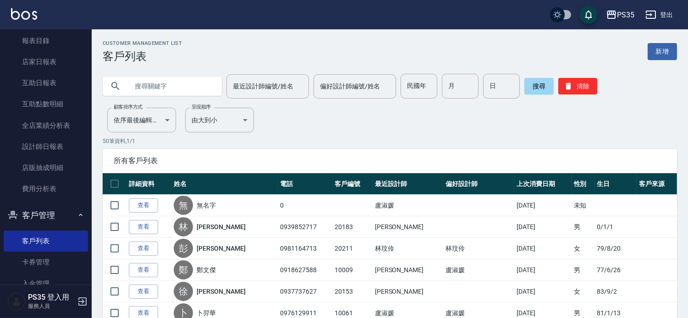
click at [144, 84] on input "text" at bounding box center [171, 86] width 86 height 25
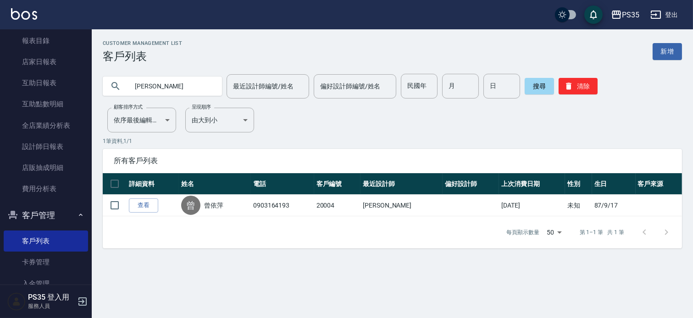
click at [393, 128] on div "Customer Management List 客戶列表 新增 曾依 最近設計師編號/姓名 最近設計師編號/姓名 偏好設計師編號/姓名 偏好設計師編號/姓名…" at bounding box center [392, 144] width 601 height 208
click at [60, 145] on link "設計師日報表" at bounding box center [46, 146] width 84 height 21
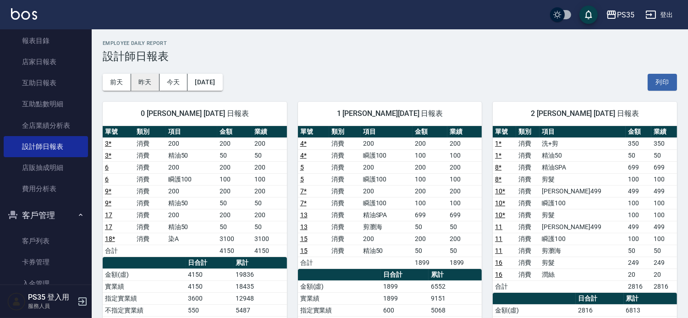
click at [145, 83] on button "昨天" at bounding box center [145, 82] width 28 height 17
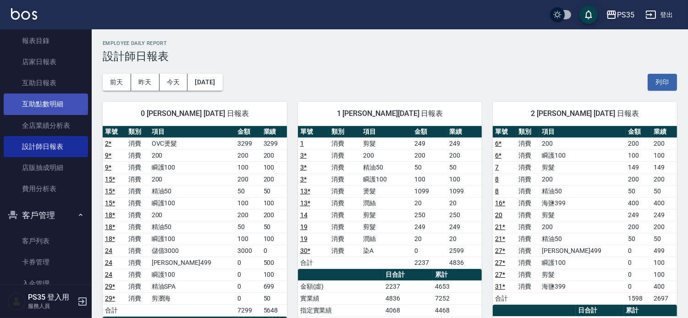
click at [37, 94] on link "互助點數明細" at bounding box center [46, 104] width 84 height 21
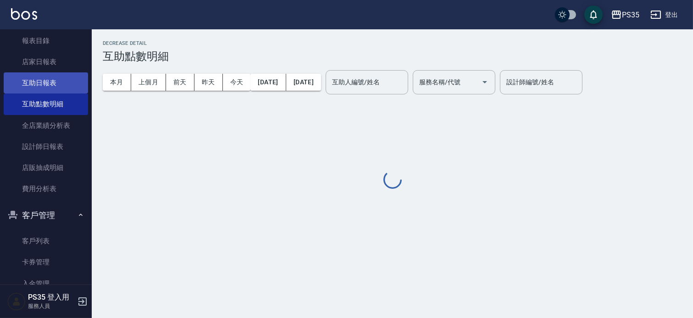
click at [53, 77] on link "互助日報表" at bounding box center [46, 82] width 84 height 21
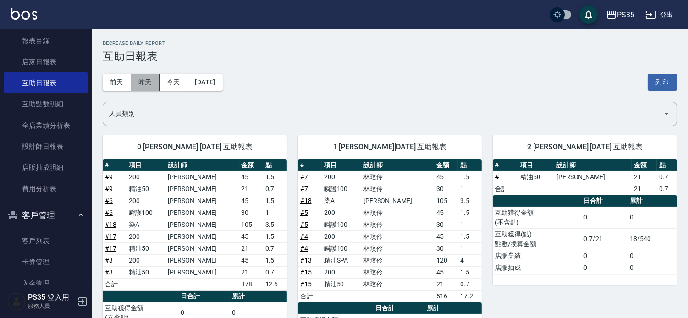
click at [147, 82] on button "昨天" at bounding box center [145, 82] width 28 height 17
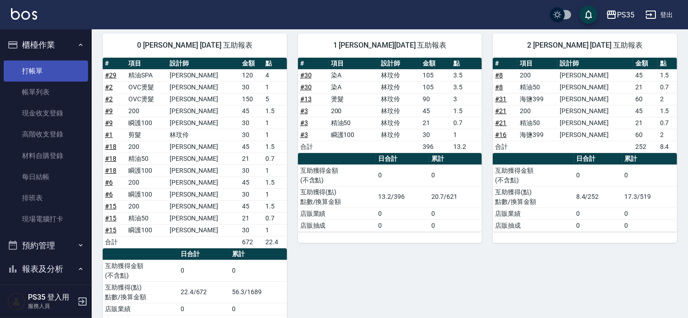
click at [47, 72] on link "打帳單" at bounding box center [46, 71] width 84 height 21
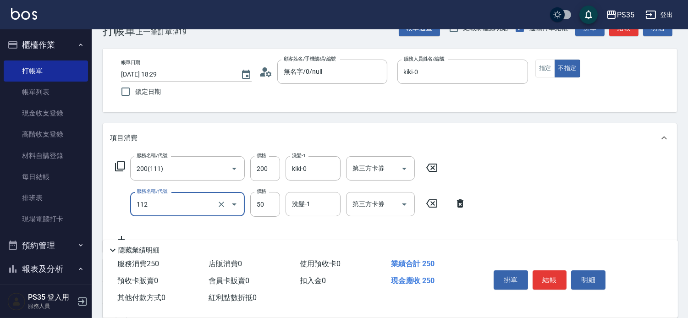
scroll to position [51, 0]
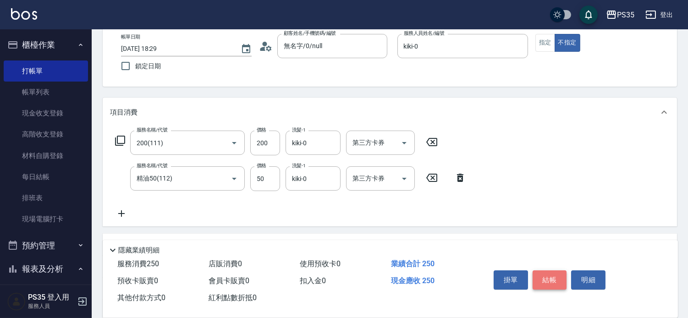
click at [548, 275] on button "結帳" at bounding box center [550, 279] width 34 height 19
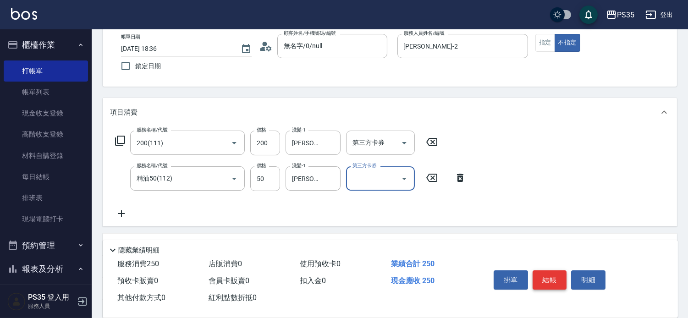
click at [557, 270] on button "結帳" at bounding box center [550, 279] width 34 height 19
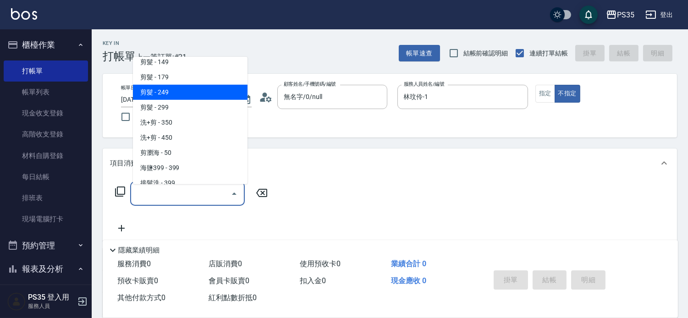
scroll to position [254, 0]
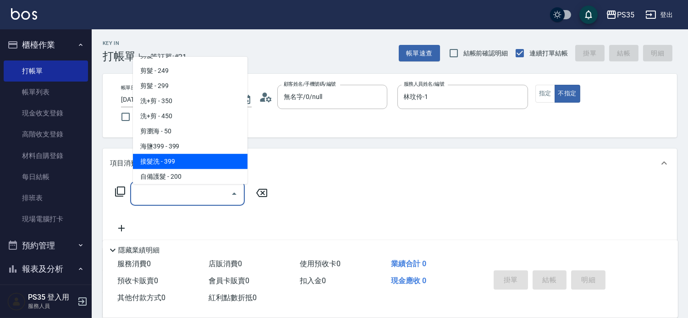
click at [176, 163] on span "接髮洗 - 399" at bounding box center [190, 161] width 115 height 15
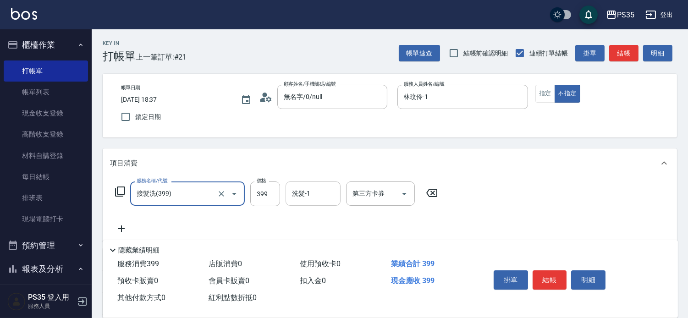
click at [319, 199] on input "洗髮-1" at bounding box center [313, 194] width 47 height 16
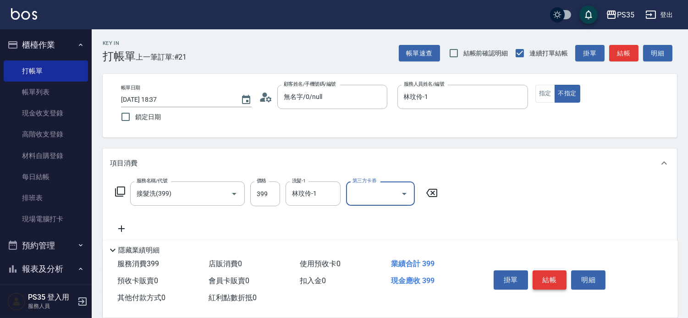
click at [546, 270] on button "結帳" at bounding box center [550, 279] width 34 height 19
click at [434, 194] on icon at bounding box center [431, 193] width 11 height 8
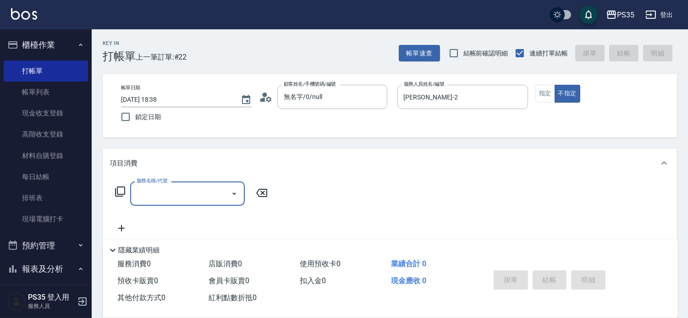
click at [171, 196] on input "服務名稱/代號" at bounding box center [180, 194] width 93 height 16
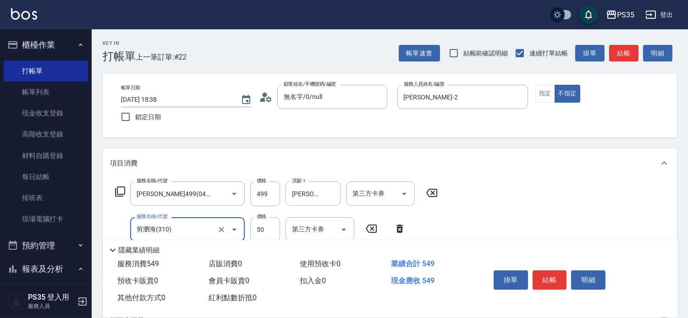
click at [562, 270] on button "結帳" at bounding box center [550, 279] width 34 height 19
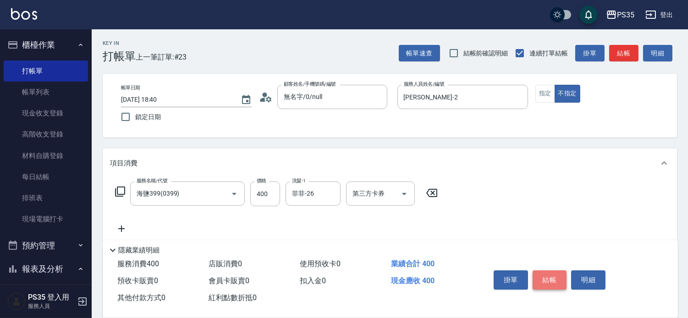
click at [562, 270] on button "結帳" at bounding box center [550, 279] width 34 height 19
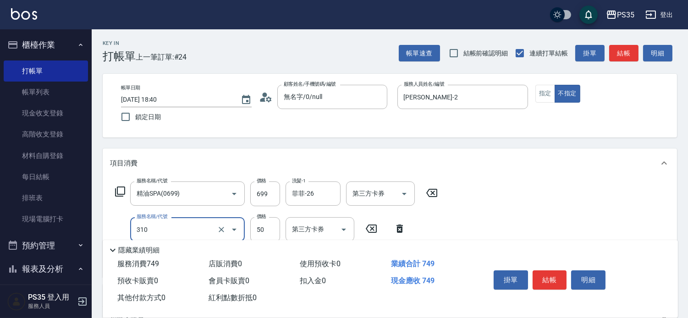
scroll to position [51, 0]
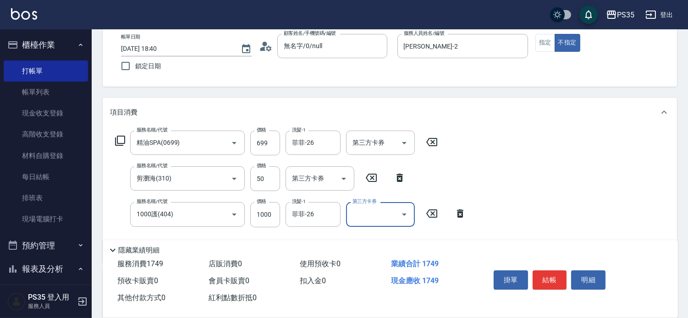
click at [561, 273] on button "結帳" at bounding box center [550, 279] width 34 height 19
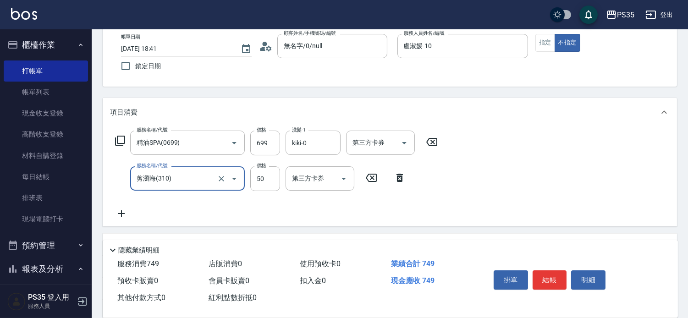
click at [561, 272] on button "結帳" at bounding box center [550, 279] width 34 height 19
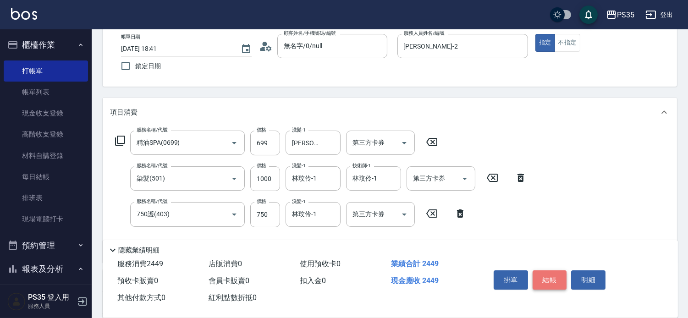
click at [560, 270] on button "結帳" at bounding box center [550, 279] width 34 height 19
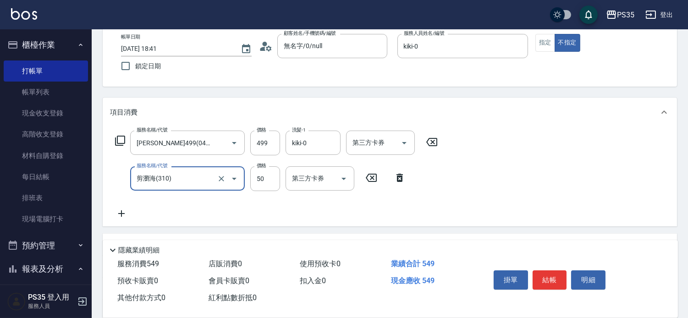
click at [560, 270] on button "結帳" at bounding box center [550, 279] width 34 height 19
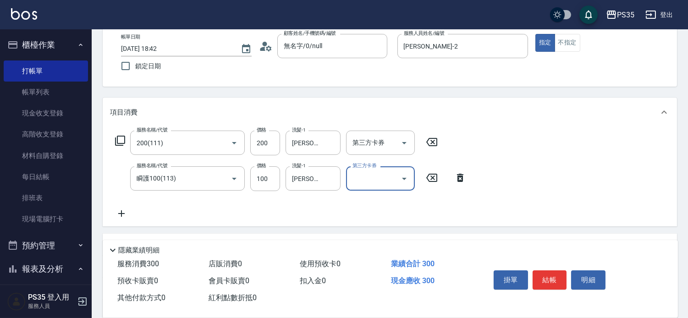
click at [560, 270] on button "結帳" at bounding box center [550, 279] width 34 height 19
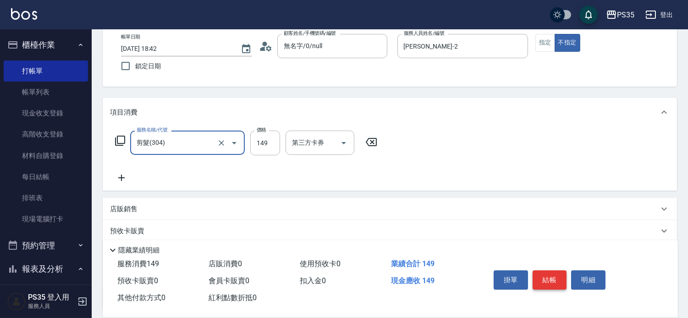
click at [562, 270] on button "結帳" at bounding box center [550, 279] width 34 height 19
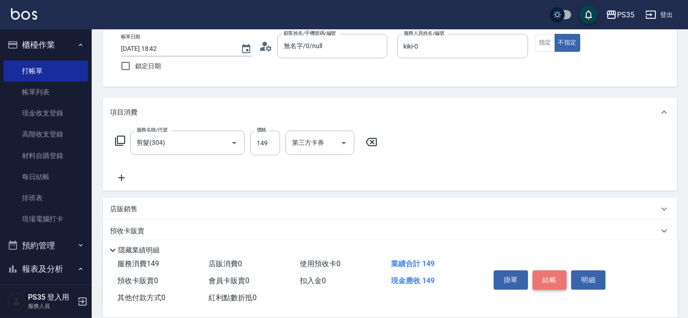
click at [562, 270] on button "結帳" at bounding box center [550, 279] width 34 height 19
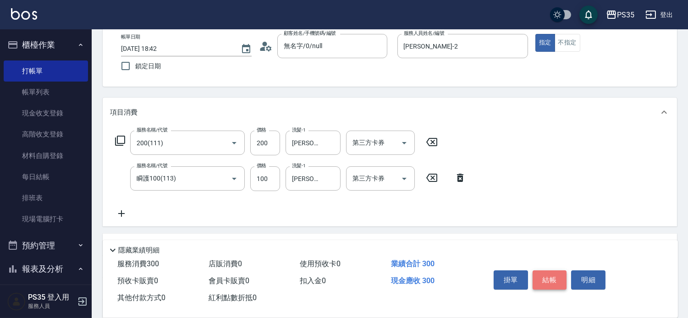
click at [562, 270] on button "結帳" at bounding box center [550, 279] width 34 height 19
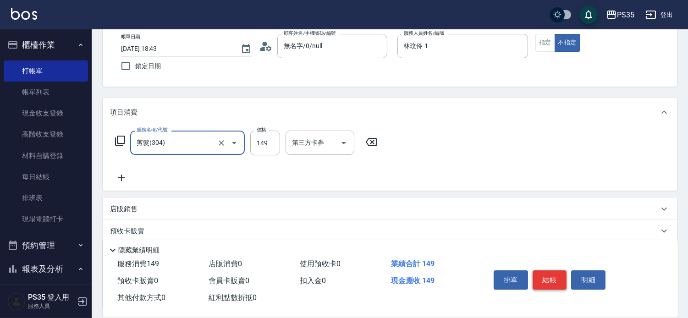
click at [562, 270] on button "結帳" at bounding box center [550, 279] width 34 height 19
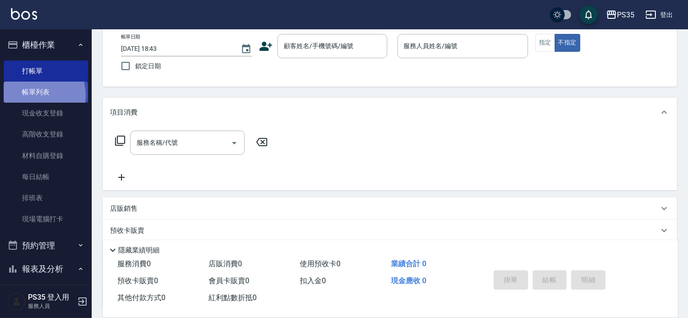
click at [33, 95] on link "帳單列表" at bounding box center [46, 92] width 84 height 21
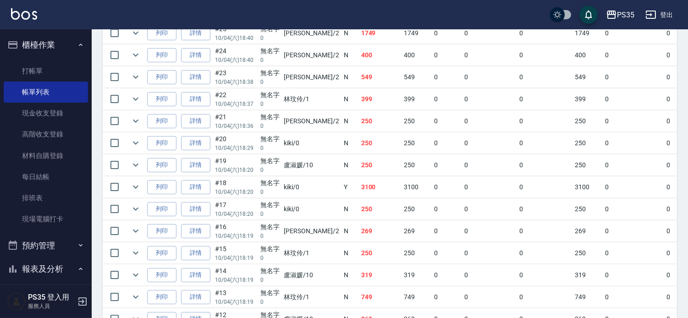
scroll to position [509, 0]
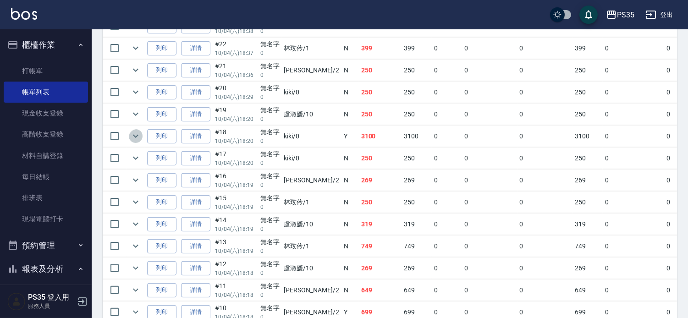
click at [137, 142] on icon "expand row" at bounding box center [135, 136] width 11 height 11
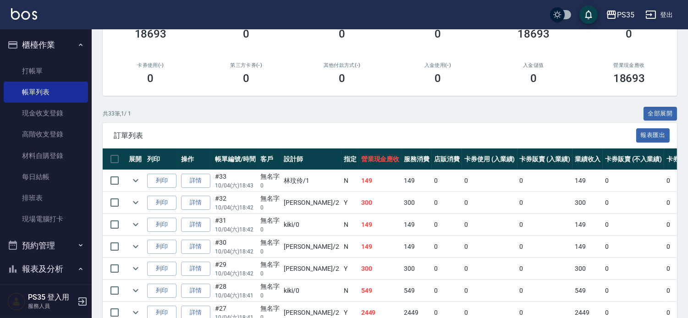
scroll to position [0, 0]
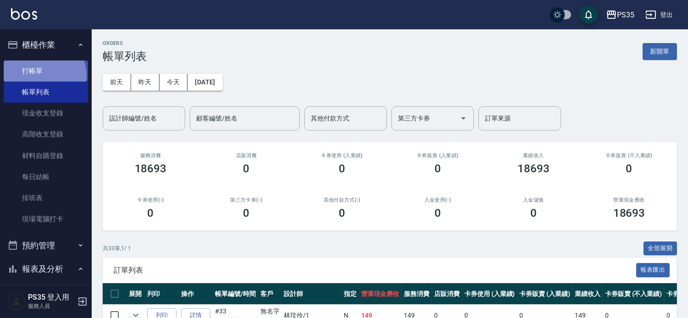
click at [38, 76] on link "打帳單" at bounding box center [46, 71] width 84 height 21
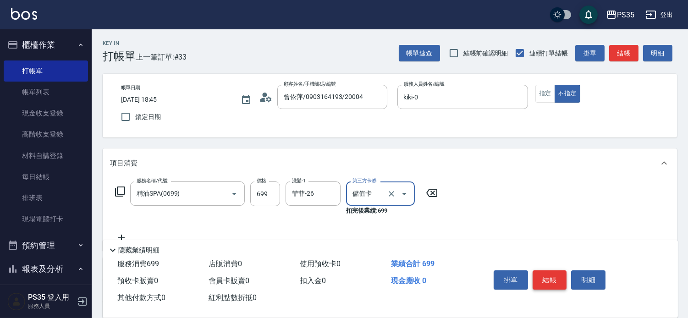
click at [551, 272] on button "結帳" at bounding box center [550, 279] width 34 height 19
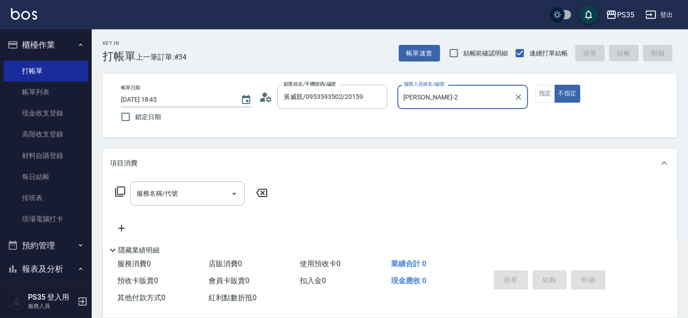
click at [555, 85] on button "不指定" at bounding box center [568, 94] width 26 height 18
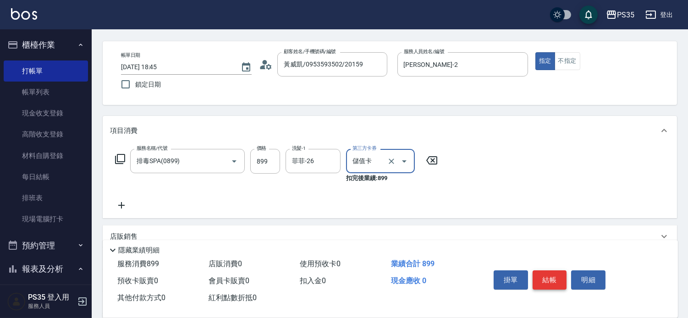
scroll to position [51, 0]
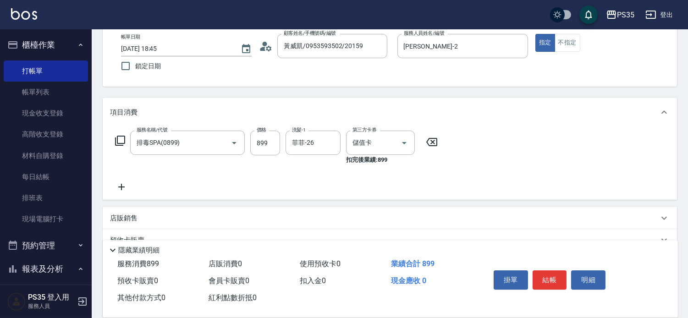
click at [129, 191] on icon at bounding box center [121, 187] width 23 height 11
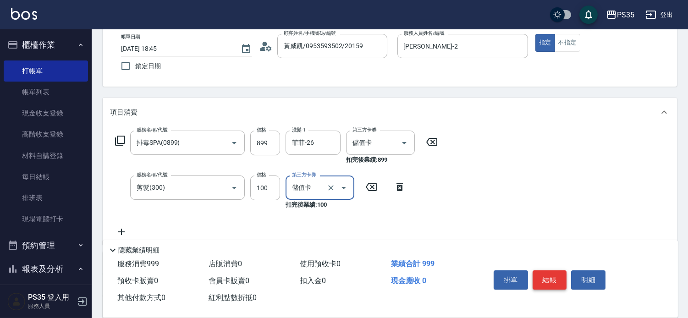
click at [558, 270] on button "結帳" at bounding box center [550, 279] width 34 height 19
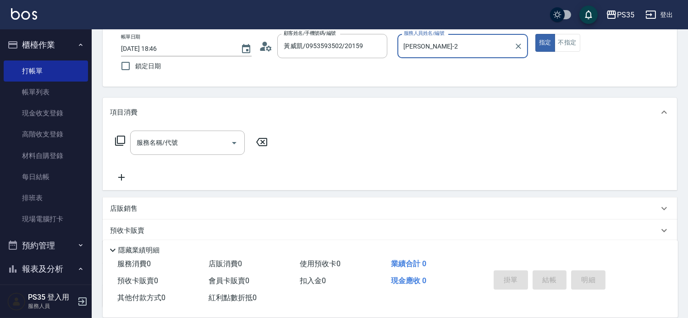
click at [535, 34] on button "指定" at bounding box center [545, 43] width 20 height 18
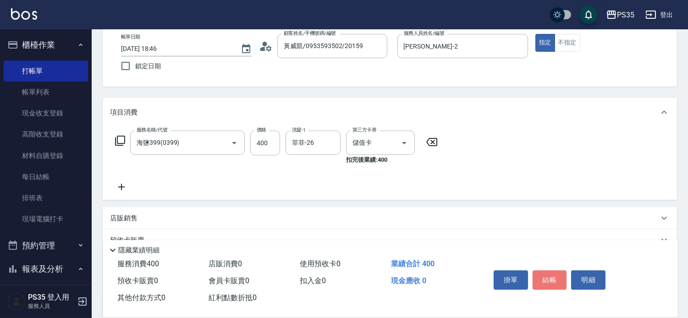
click at [558, 270] on button "結帳" at bounding box center [550, 279] width 34 height 19
click at [557, 270] on button "結帳" at bounding box center [550, 279] width 34 height 19
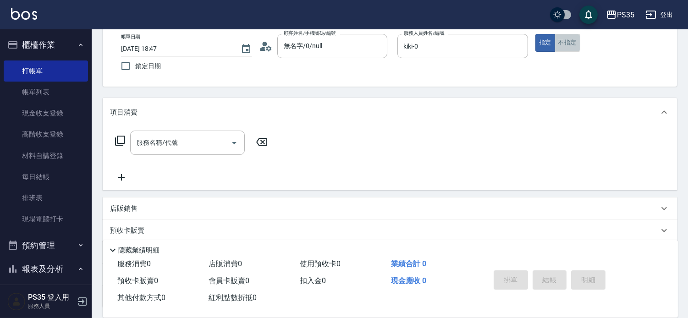
click at [580, 42] on button "不指定" at bounding box center [568, 43] width 26 height 18
click at [222, 144] on input "服務名稱/代號" at bounding box center [180, 143] width 93 height 16
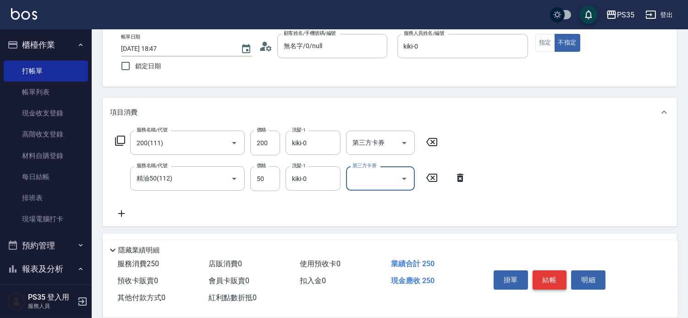
click at [550, 272] on button "結帳" at bounding box center [550, 279] width 34 height 19
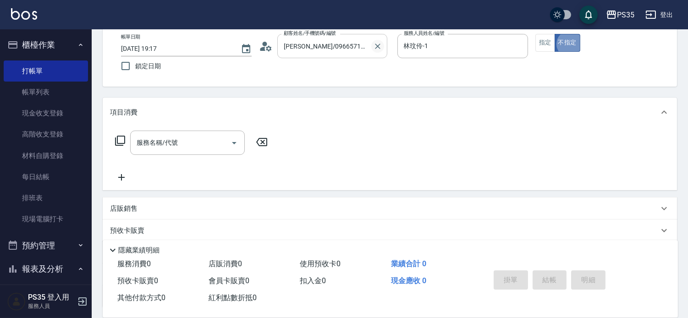
click at [382, 43] on icon "Clear" at bounding box center [377, 46] width 9 height 9
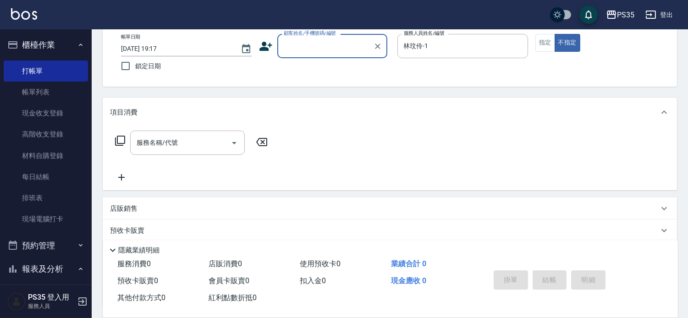
click at [327, 44] on input "顧客姓名/手機號碼/編號" at bounding box center [325, 46] width 88 height 16
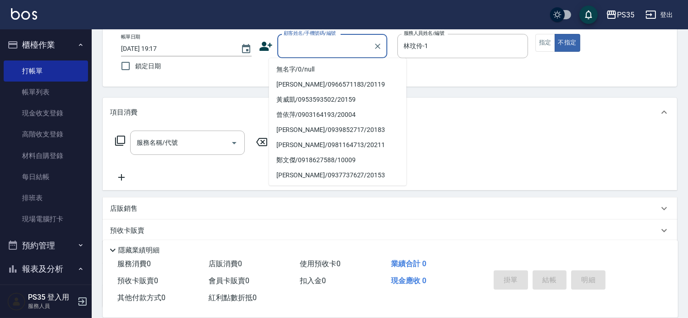
click at [315, 68] on li "無名字/0/null" at bounding box center [338, 69] width 138 height 15
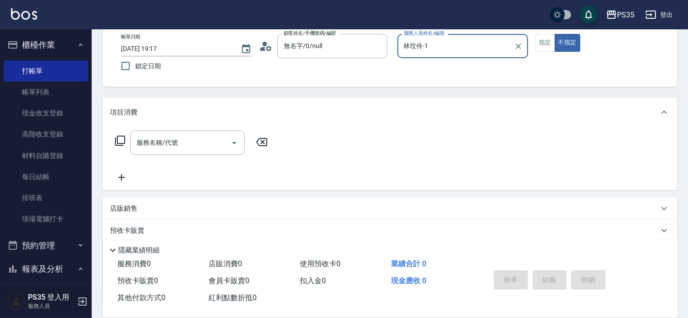
click at [172, 143] on div "服務名稱/代號 服務名稱/代號" at bounding box center [187, 143] width 115 height 24
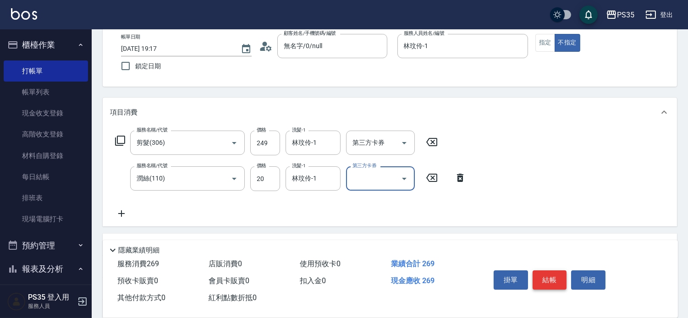
click at [561, 270] on button "結帳" at bounding box center [550, 279] width 34 height 19
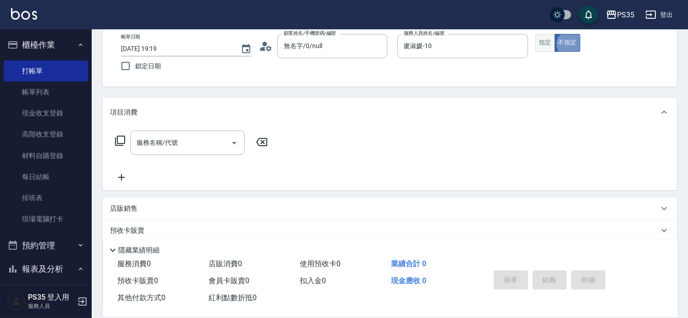
click at [545, 44] on button "指定" at bounding box center [545, 43] width 20 height 18
click at [180, 147] on div "服務名稱/代號 服務名稱/代號" at bounding box center [187, 143] width 115 height 24
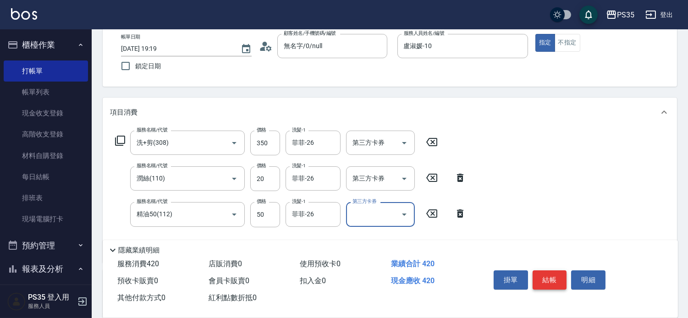
click at [559, 270] on button "結帳" at bounding box center [550, 279] width 34 height 19
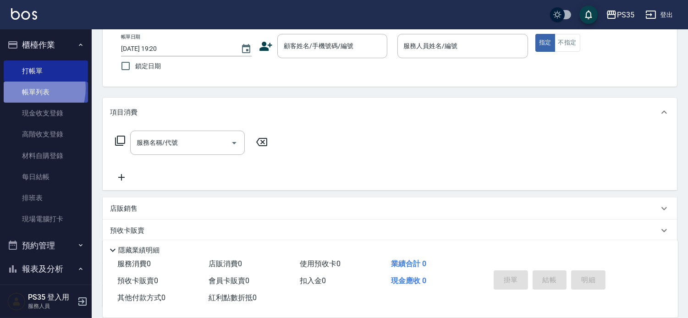
click at [28, 88] on link "帳單列表" at bounding box center [46, 92] width 84 height 21
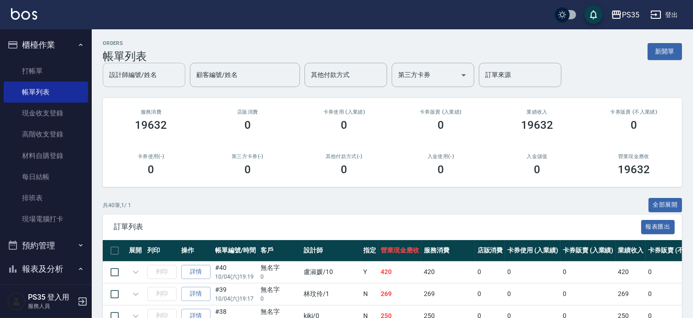
click at [156, 74] on div "設計師編號/姓名 設計師編號/姓名" at bounding box center [144, 75] width 83 height 24
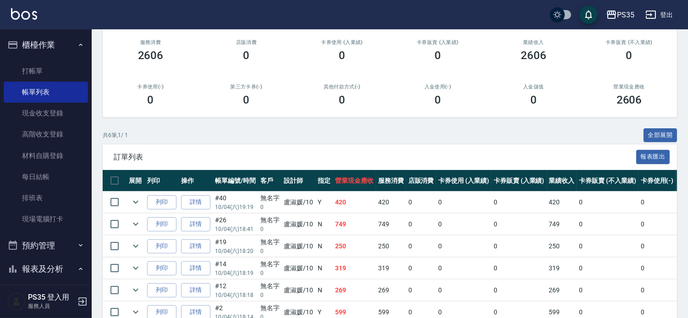
scroll to position [153, 0]
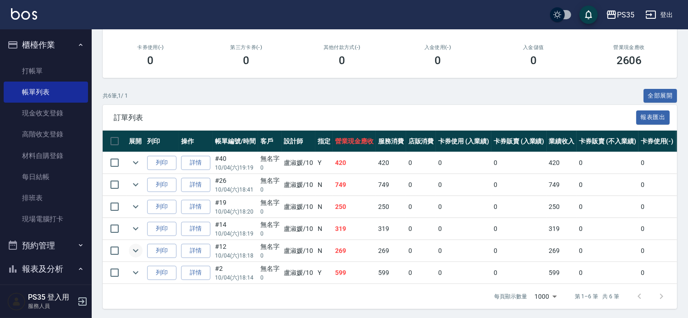
click at [139, 256] on icon "expand row" at bounding box center [135, 250] width 11 height 11
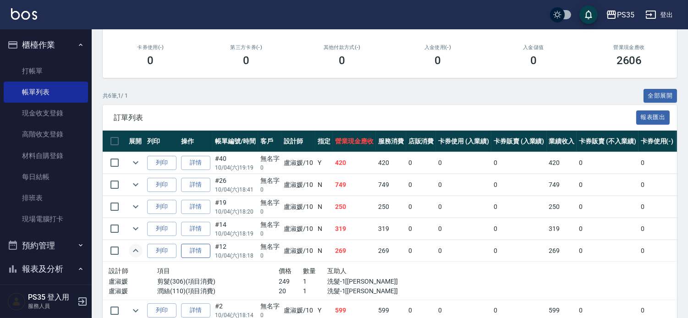
click at [195, 258] on link "詳情" at bounding box center [195, 251] width 29 height 14
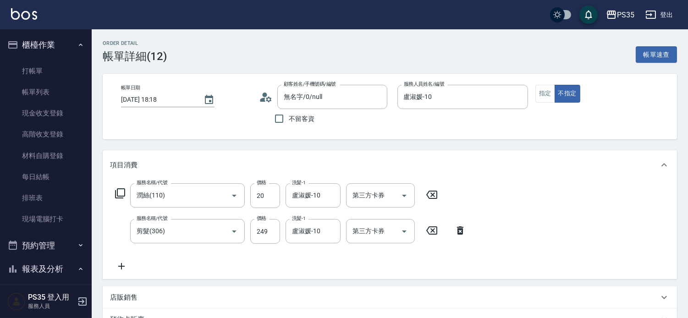
click at [127, 270] on icon at bounding box center [121, 266] width 23 height 11
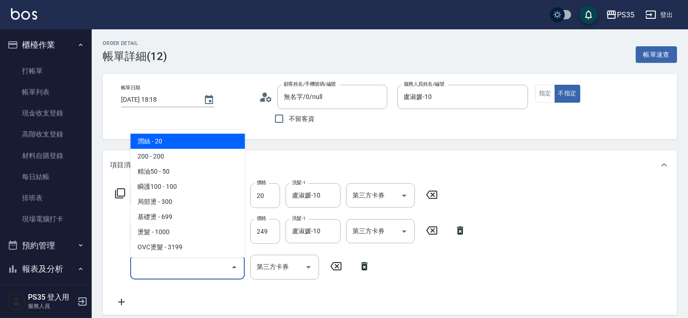
click at [154, 271] on input "服務名稱/代號" at bounding box center [180, 267] width 93 height 16
click at [558, 205] on div "服務名稱/代號 [PERSON_NAME](110) 服務名稱/代號 價格 20 價格 洗髮-1 [PERSON_NAME]-10 洗髮-1 第三方卡券 第三…" at bounding box center [390, 247] width 574 height 135
click at [206, 272] on input "服務名稱/代號" at bounding box center [180, 267] width 93 height 16
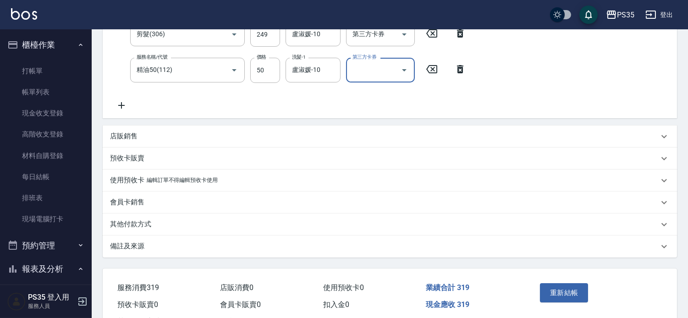
scroll to position [204, 0]
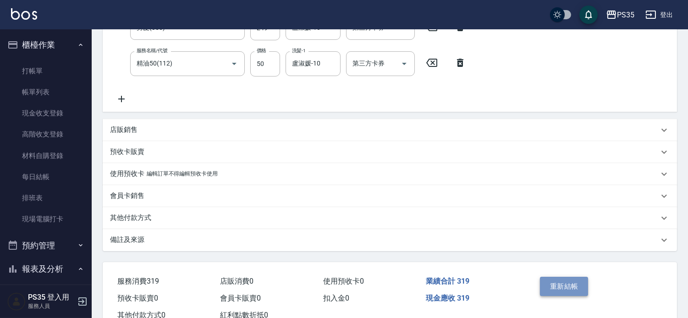
click at [563, 296] on button "重新結帳" at bounding box center [564, 286] width 49 height 19
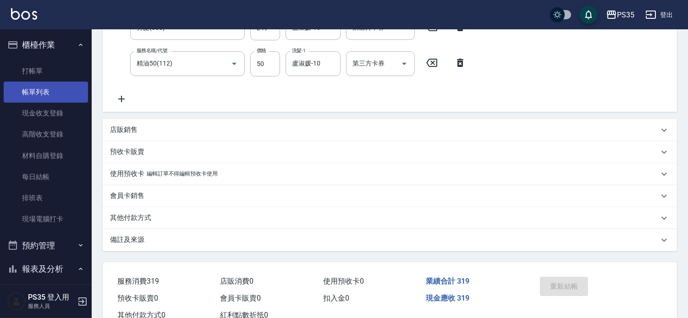
click at [43, 93] on link "帳單列表" at bounding box center [46, 92] width 84 height 21
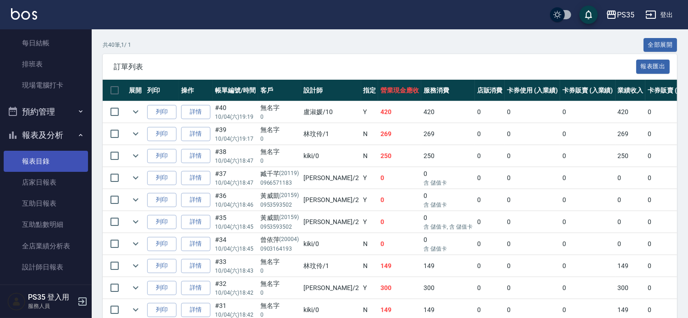
scroll to position [254, 0]
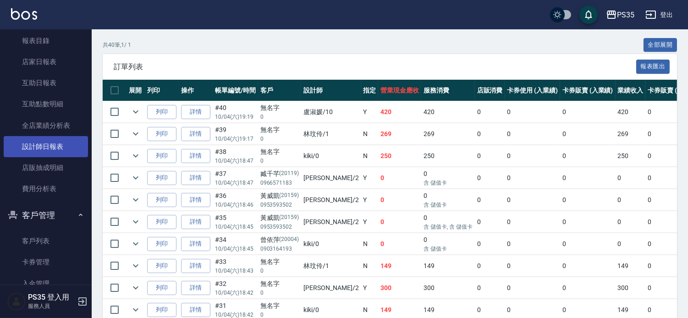
click at [50, 149] on link "設計師日報表" at bounding box center [46, 146] width 84 height 21
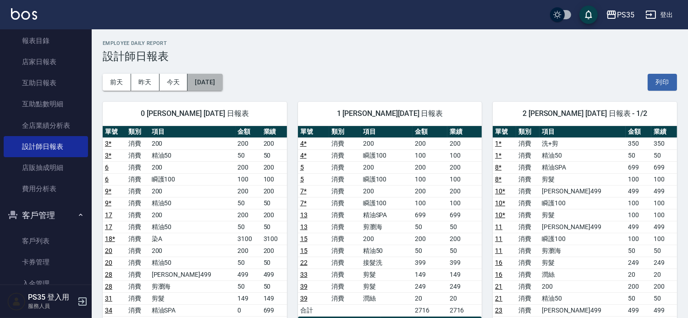
click at [222, 81] on button "[DATE]" at bounding box center [205, 82] width 35 height 17
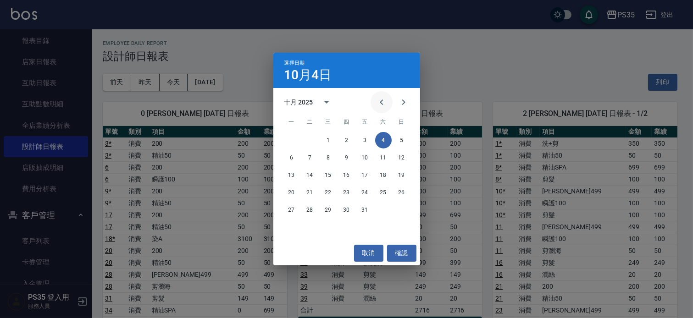
click at [380, 99] on icon "Previous month" at bounding box center [381, 102] width 11 height 11
click at [346, 139] on button "4" at bounding box center [346, 140] width 17 height 17
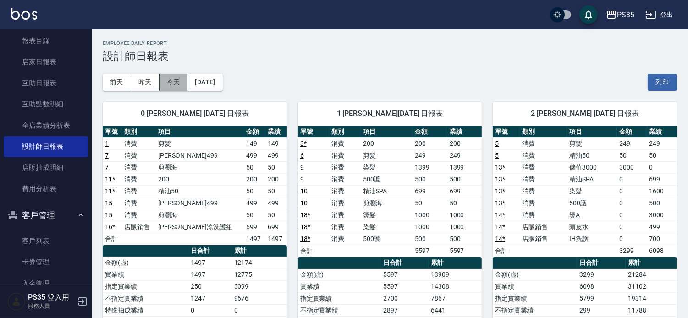
click at [180, 83] on button "今天" at bounding box center [174, 82] width 28 height 17
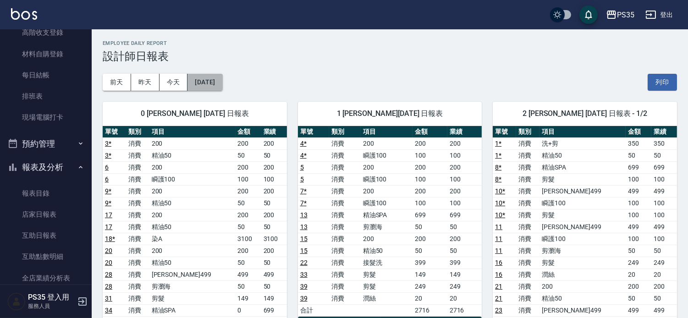
click at [216, 79] on button "[DATE]" at bounding box center [205, 82] width 35 height 17
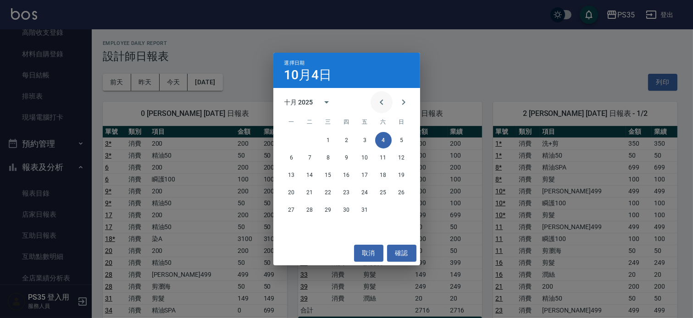
click at [379, 101] on icon "Previous month" at bounding box center [381, 102] width 11 height 11
click at [343, 143] on button "4" at bounding box center [346, 140] width 17 height 17
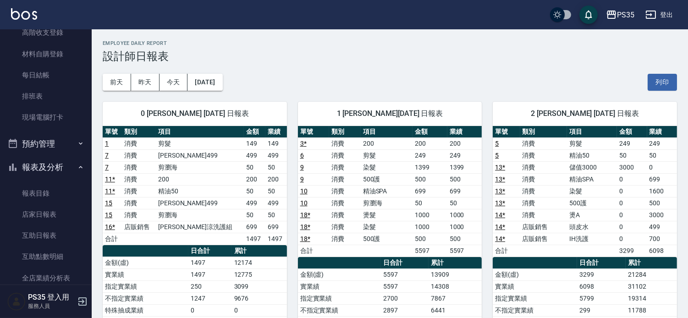
click at [203, 101] on div "0 [PERSON_NAME] [DATE] 日報表 單號 類別 項目 金額 業績 1 消費 剪髮 149 149 7 消費 [PERSON_NAME]499…" at bounding box center [189, 281] width 195 height 380
click at [211, 80] on button "[DATE]" at bounding box center [205, 82] width 35 height 17
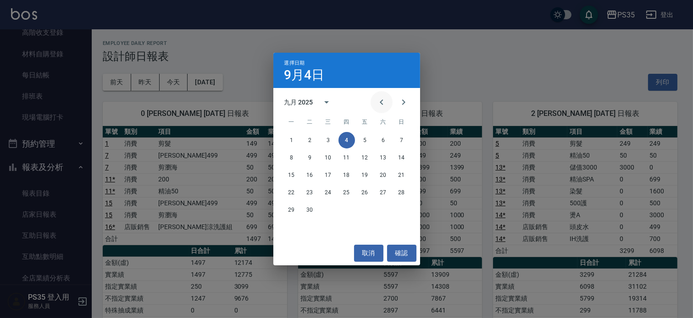
click at [376, 101] on icon "Previous month" at bounding box center [381, 102] width 11 height 11
click at [293, 156] on button "4" at bounding box center [291, 157] width 17 height 17
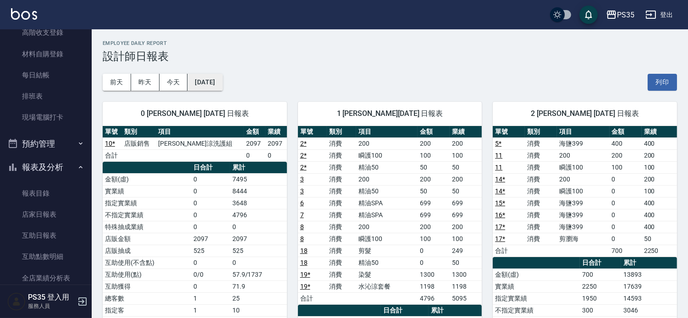
click at [217, 78] on button "[DATE]" at bounding box center [205, 82] width 35 height 17
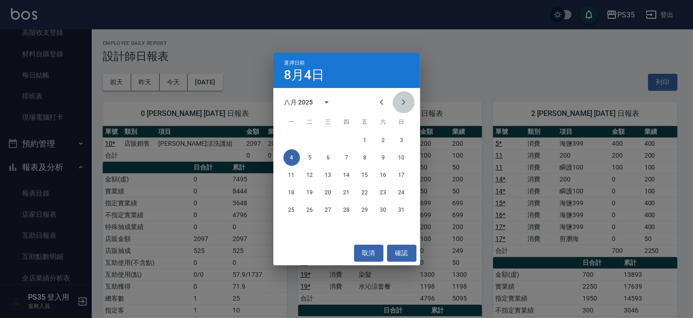
click at [403, 103] on icon "Next month" at bounding box center [403, 102] width 3 height 6
click at [346, 137] on button "4" at bounding box center [346, 140] width 17 height 17
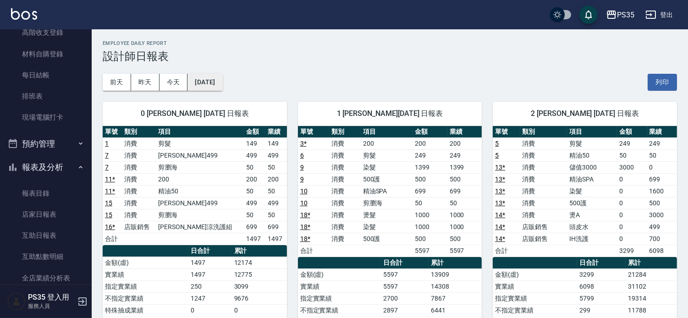
click at [222, 81] on button "[DATE]" at bounding box center [205, 82] width 35 height 17
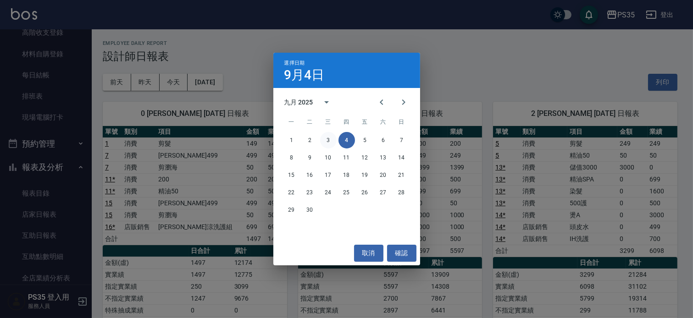
click at [329, 134] on button "3" at bounding box center [328, 140] width 17 height 17
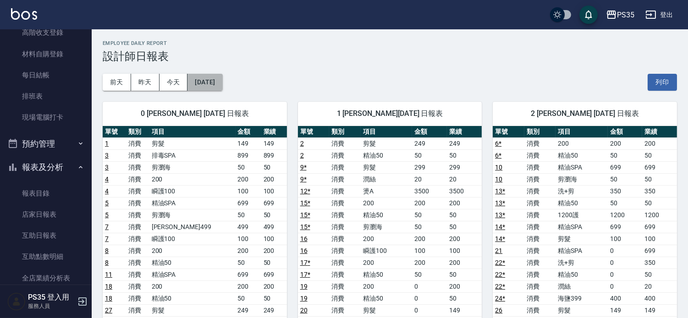
click at [210, 82] on button "[DATE]" at bounding box center [205, 82] width 35 height 17
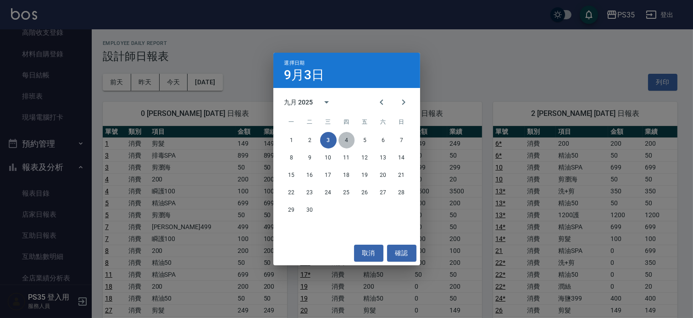
click at [346, 140] on button "4" at bounding box center [346, 140] width 17 height 17
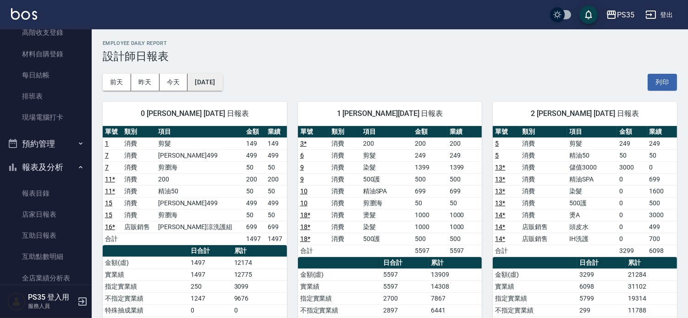
click at [209, 83] on button "[DATE]" at bounding box center [205, 82] width 35 height 17
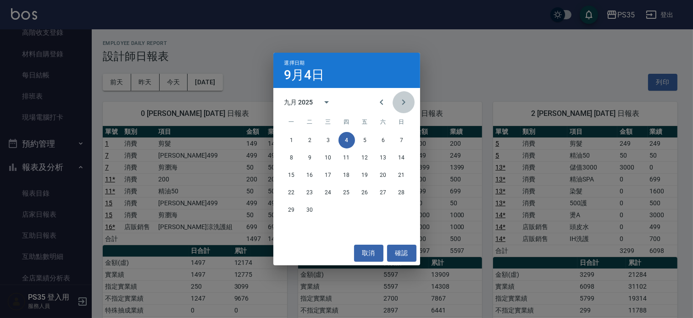
click at [402, 99] on icon "Next month" at bounding box center [403, 102] width 3 height 6
click at [400, 103] on icon "Next month" at bounding box center [403, 102] width 11 height 11
click at [172, 81] on div "選擇日期 [DATE] 十一月 2025 一 二 三 四 五 六 日 1 2 3 4 5 6 7 8 9 10 11 12 13 14 15 16 17 18…" at bounding box center [346, 159] width 693 height 318
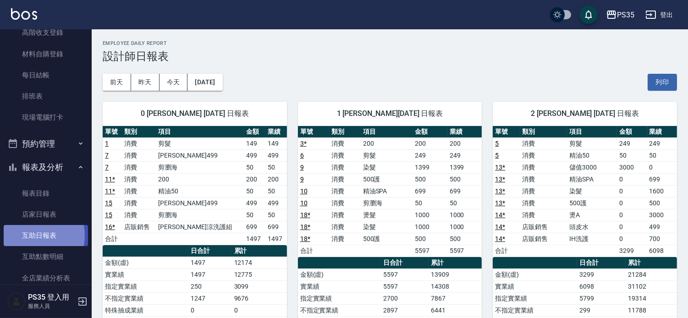
click at [28, 236] on link "互助日報表" at bounding box center [46, 235] width 84 height 21
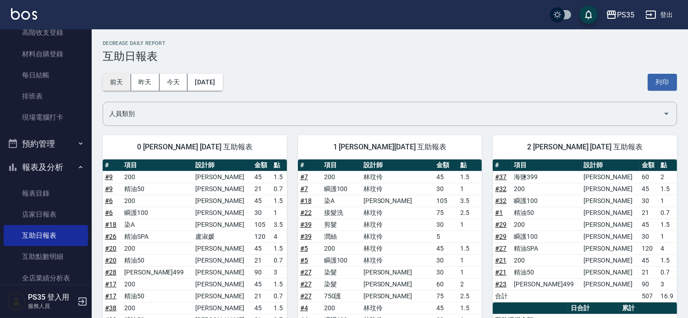
click at [116, 81] on button "前天" at bounding box center [117, 82] width 28 height 17
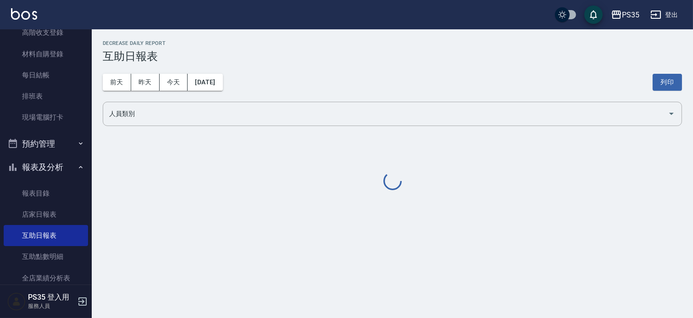
click at [134, 82] on button "昨天" at bounding box center [145, 82] width 28 height 17
click at [139, 77] on button "昨天" at bounding box center [145, 82] width 28 height 17
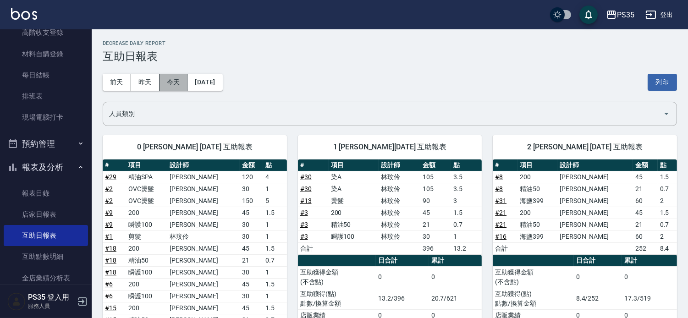
click at [165, 80] on button "今天" at bounding box center [174, 82] width 28 height 17
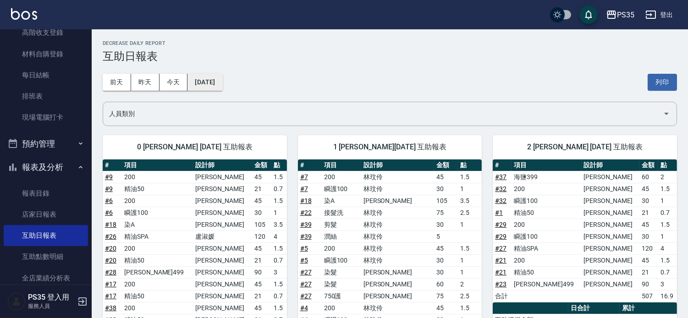
click at [204, 79] on button "[DATE]" at bounding box center [205, 82] width 35 height 17
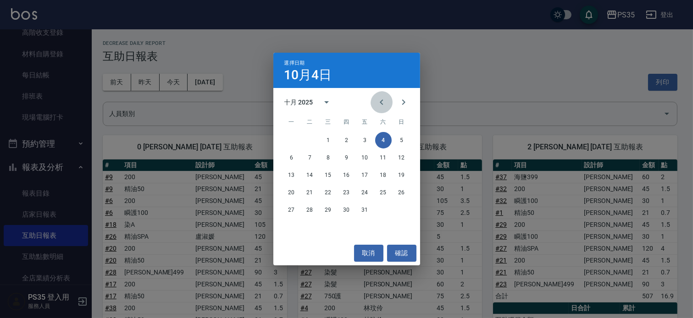
click at [376, 99] on icon "Previous month" at bounding box center [381, 102] width 11 height 11
click at [345, 138] on button "4" at bounding box center [346, 140] width 17 height 17
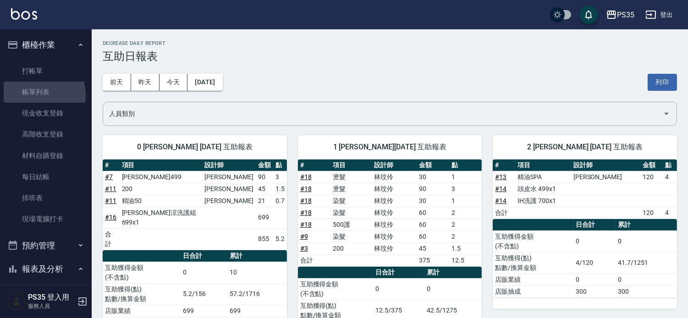
drag, startPoint x: 31, startPoint y: 95, endPoint x: 337, endPoint y: 191, distance: 320.4
click at [31, 95] on link "帳單列表" at bounding box center [46, 92] width 84 height 21
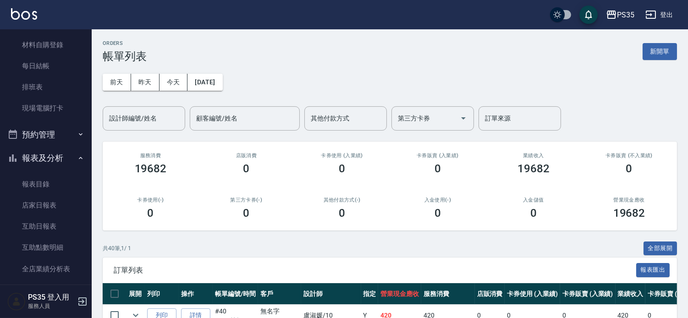
scroll to position [153, 0]
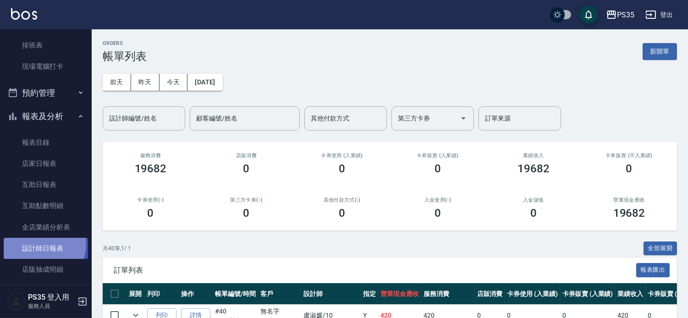
click at [41, 244] on link "設計師日報表" at bounding box center [46, 248] width 84 height 21
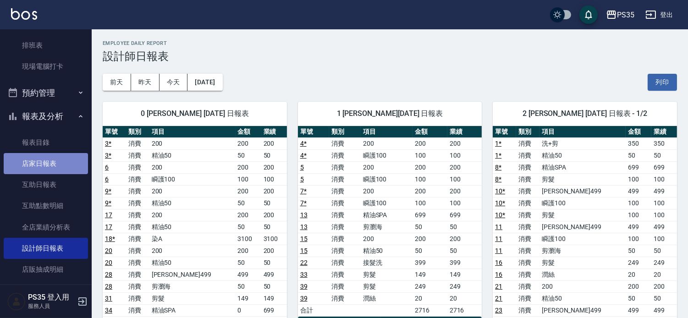
click at [49, 166] on link "店家日報表" at bounding box center [46, 163] width 84 height 21
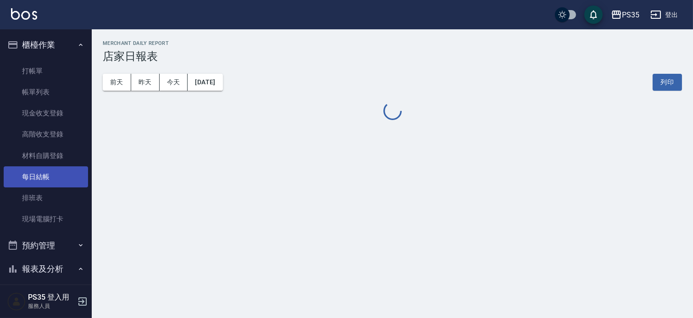
click at [33, 177] on link "每日結帳" at bounding box center [46, 176] width 84 height 21
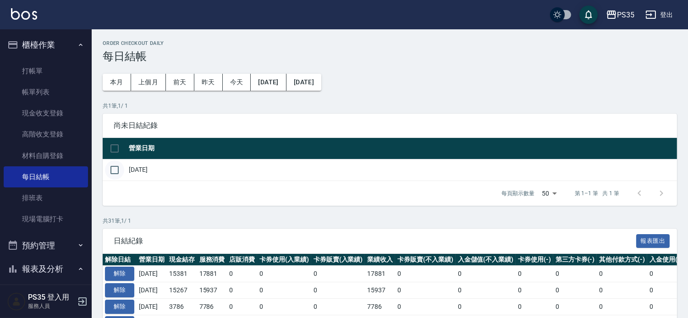
click at [115, 172] on input "checkbox" at bounding box center [114, 169] width 19 height 19
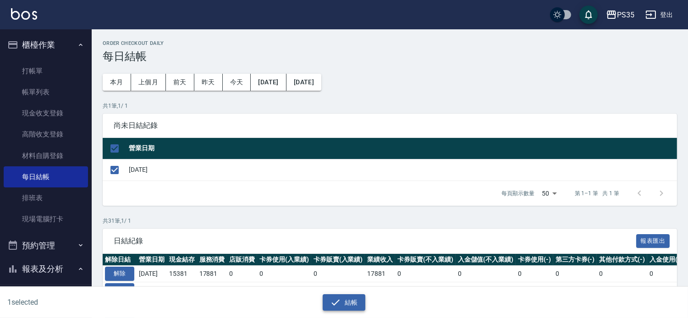
click at [345, 300] on button "結帳" at bounding box center [344, 302] width 43 height 17
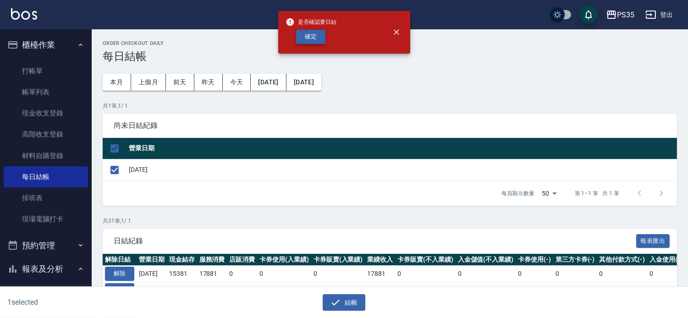
click at [309, 37] on button "確定" at bounding box center [310, 37] width 29 height 14
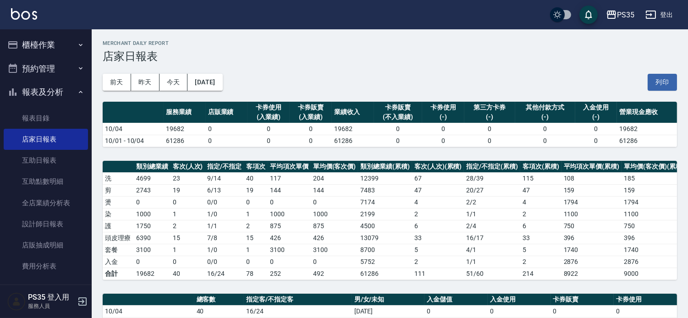
click at [45, 46] on button "櫃檯作業" at bounding box center [46, 45] width 84 height 24
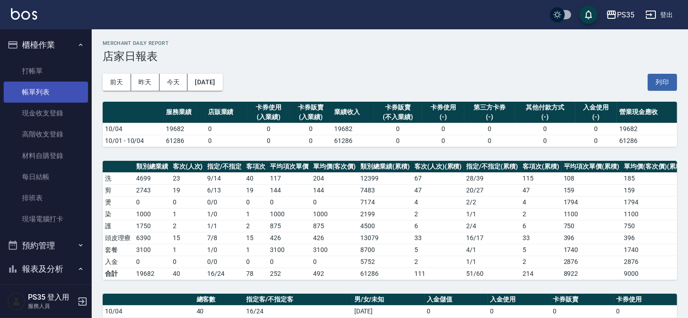
click at [40, 97] on link "帳單列表" at bounding box center [46, 92] width 84 height 21
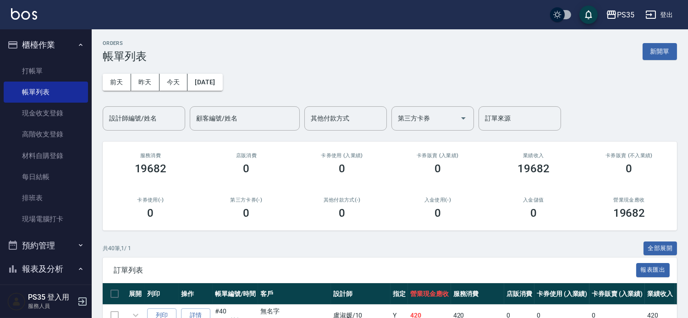
click at [154, 123] on input "設計師編號/姓名" at bounding box center [144, 118] width 74 height 16
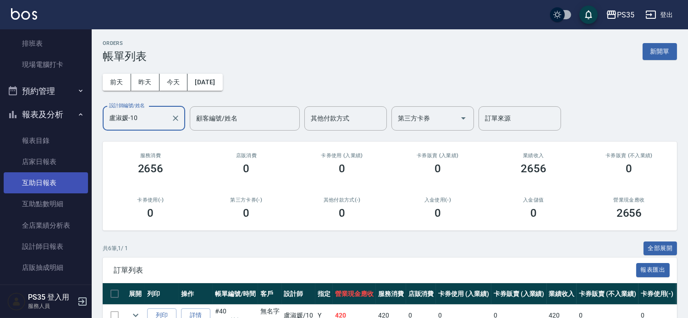
scroll to position [204, 0]
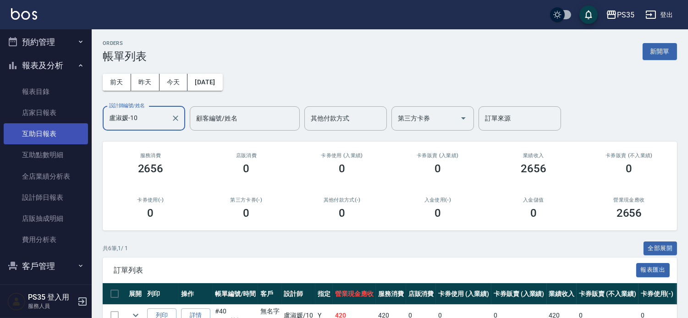
type input "盧淑媛-10"
click at [34, 111] on link "店家日報表" at bounding box center [46, 112] width 84 height 21
